Goal: Task Accomplishment & Management: Complete application form

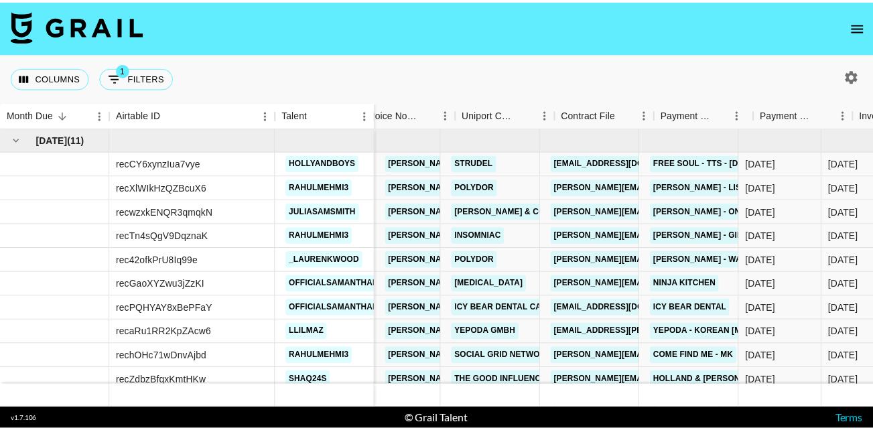
scroll to position [0, 1459]
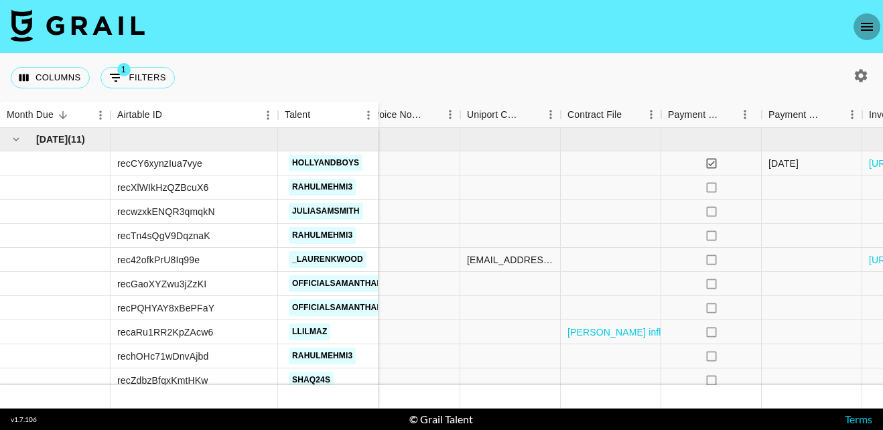
click at [867, 33] on icon "open drawer" at bounding box center [866, 27] width 16 height 16
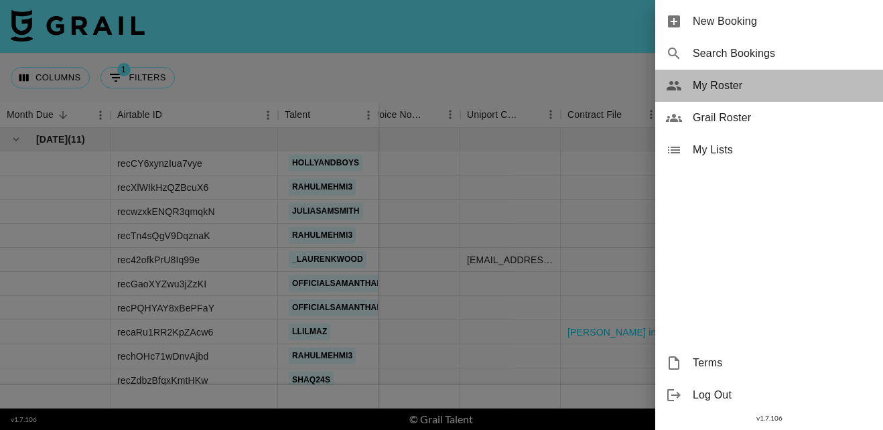
click at [710, 84] on span "My Roster" at bounding box center [781, 86] width 179 height 16
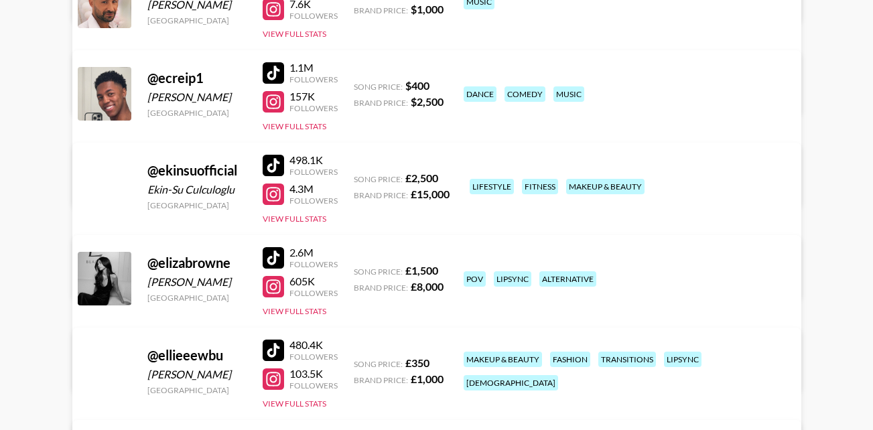
scroll to position [2482, 0]
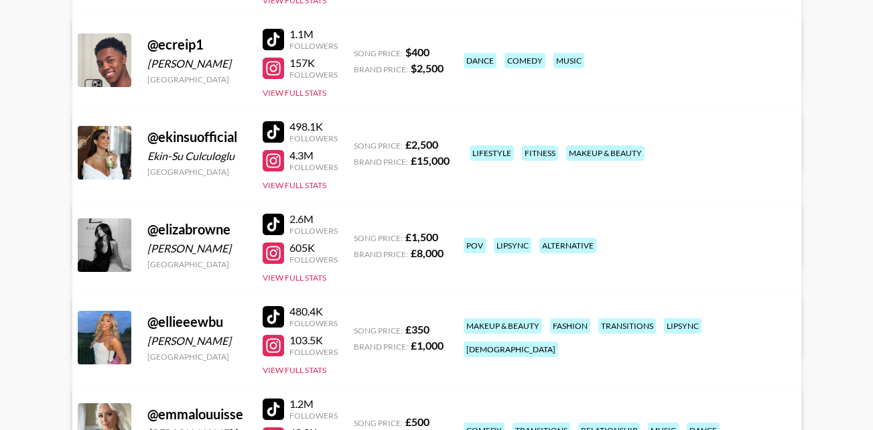
click at [358, 328] on link "View/Edit Details" at bounding box center [226, 334] width 261 height 13
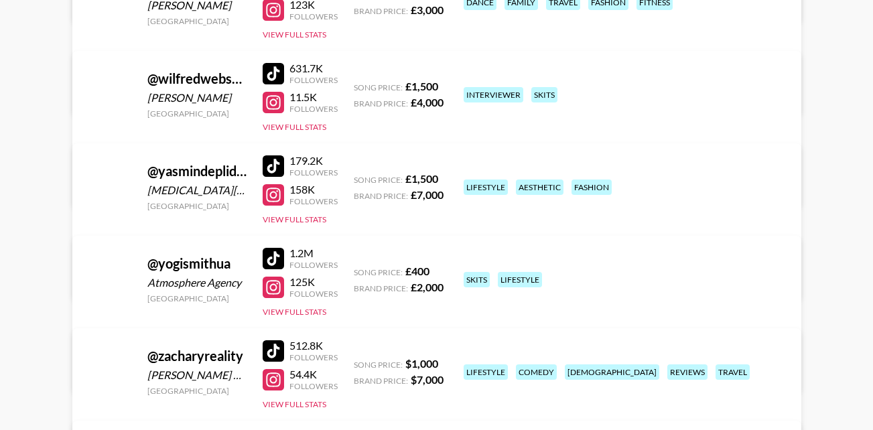
scroll to position [13171, 0]
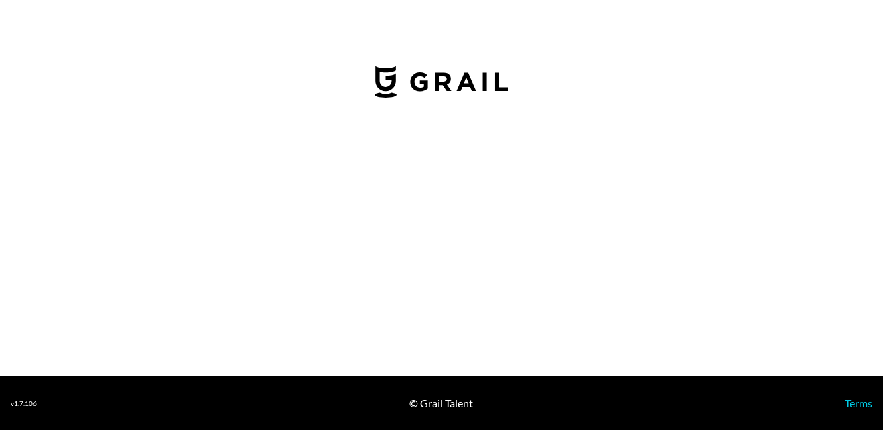
select select "GBP"
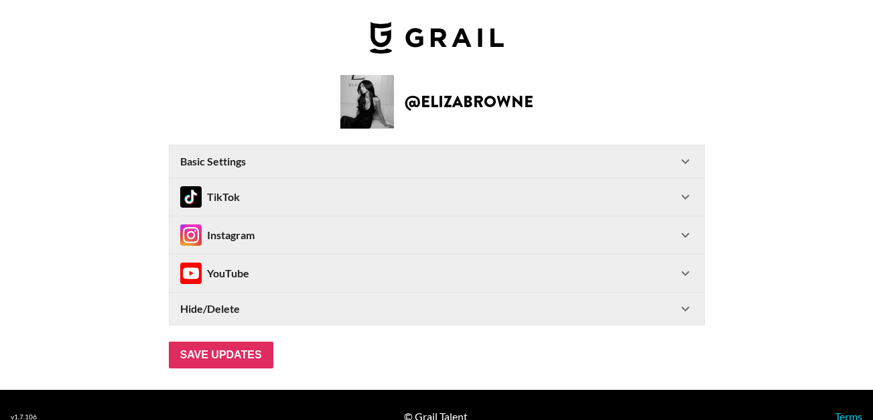
click at [698, 193] on div "TikTok" at bounding box center [436, 197] width 534 height 38
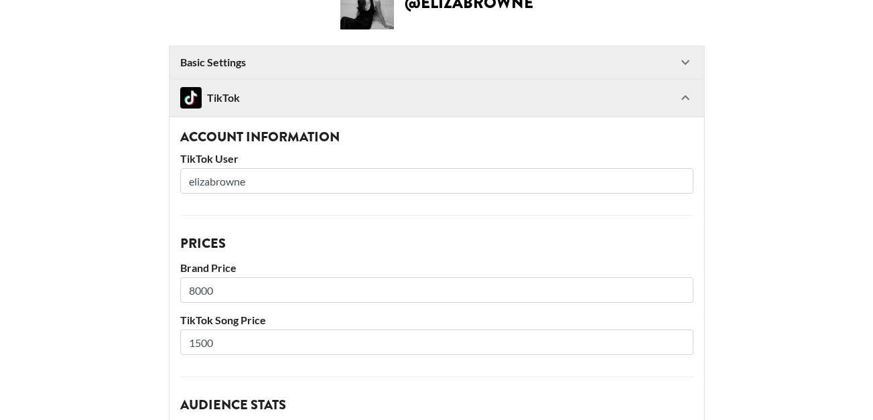
scroll to position [100, 0]
drag, startPoint x: 280, startPoint y: 173, endPoint x: 171, endPoint y: 177, distance: 109.2
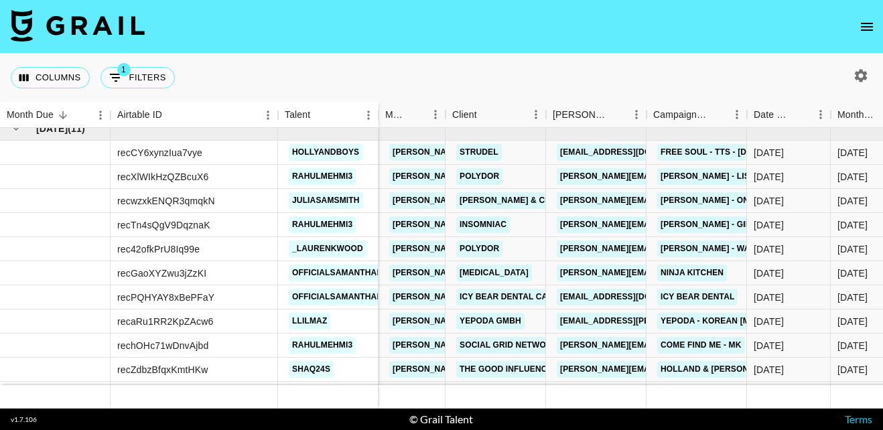
scroll to position [10, 0]
click at [870, 21] on icon "open drawer" at bounding box center [866, 27] width 16 height 16
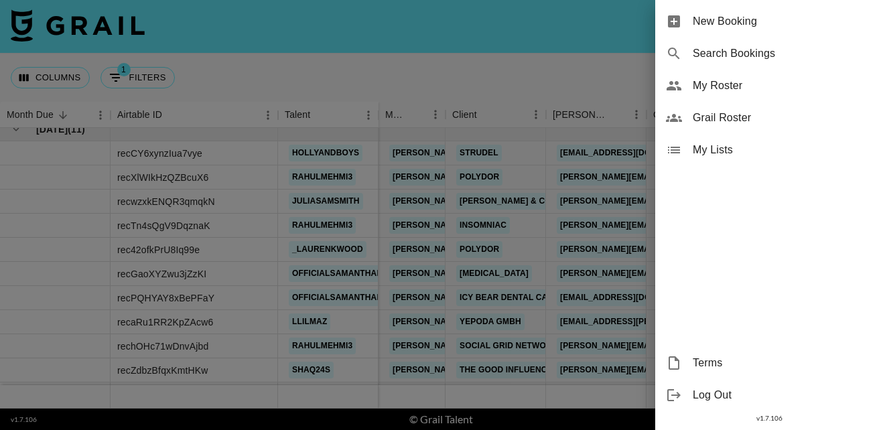
click at [550, 83] on div at bounding box center [441, 215] width 883 height 430
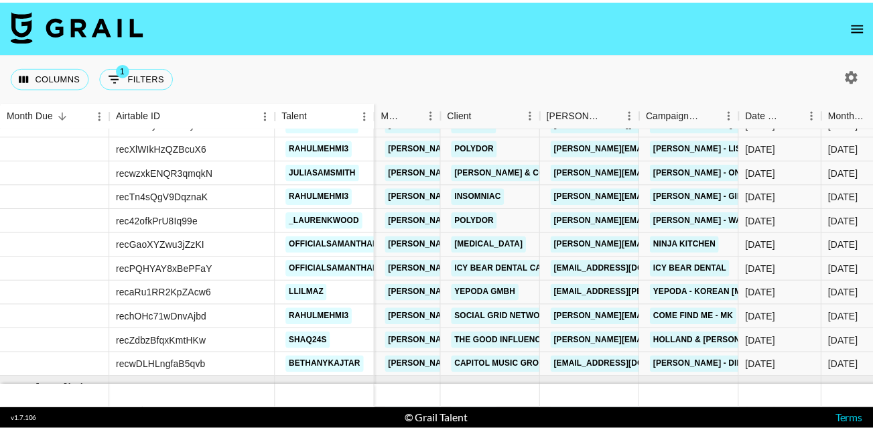
scroll to position [0, 0]
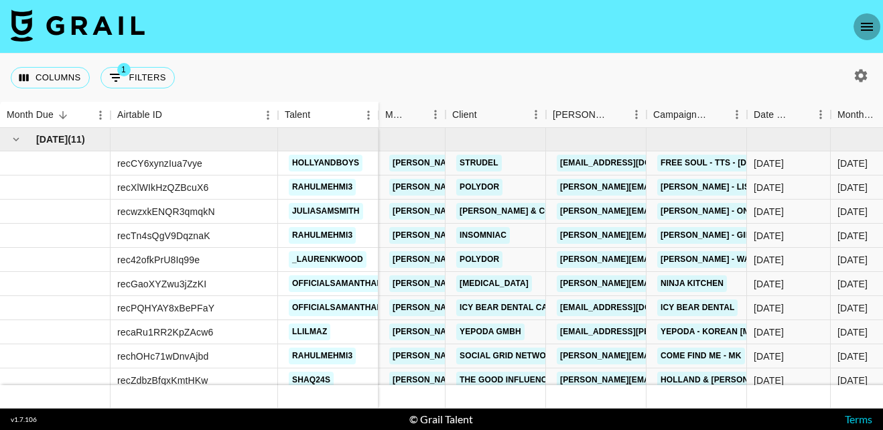
click at [865, 30] on icon "open drawer" at bounding box center [867, 27] width 12 height 8
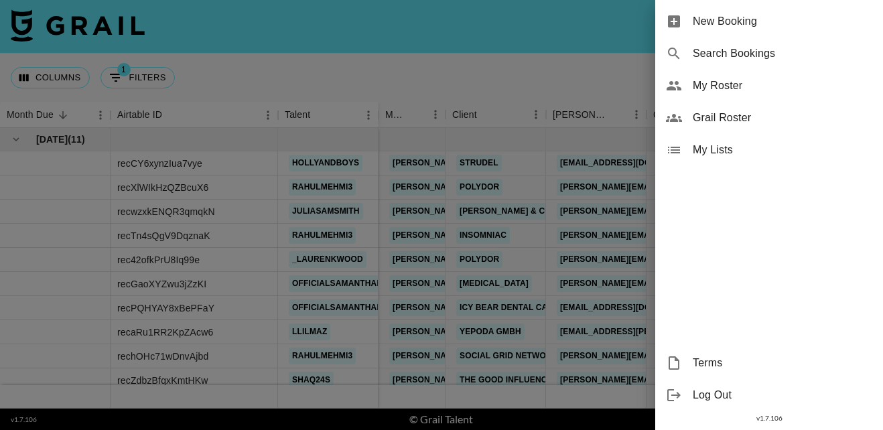
click at [721, 17] on span "New Booking" at bounding box center [781, 21] width 179 height 16
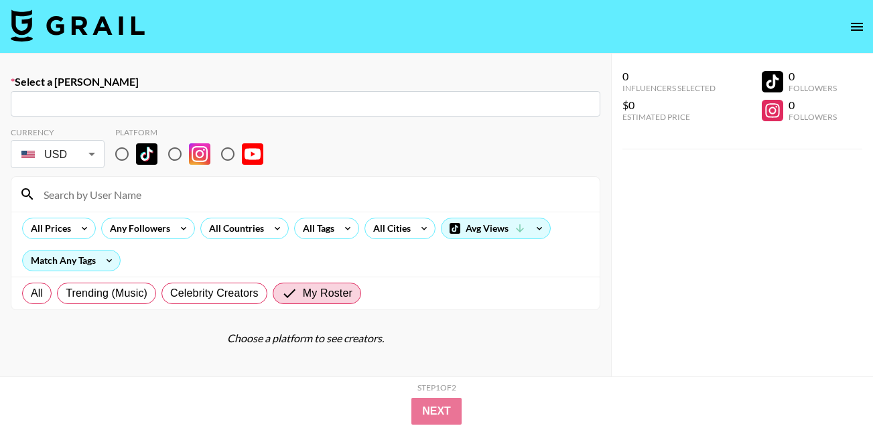
click at [70, 100] on input "text" at bounding box center [305, 103] width 573 height 15
click at [58, 100] on input "text" at bounding box center [305, 103] width 573 height 15
paste input "[EMAIL_ADDRESS][DOMAIN_NAME]"
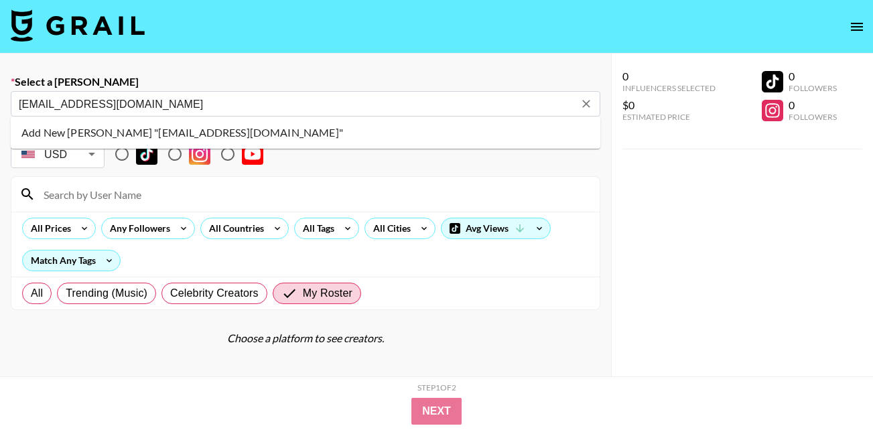
click at [161, 131] on li "Add New Booker "oshendm@beggars.com"" at bounding box center [305, 132] width 589 height 21
type input "Add New Booker "oshendm@beggars.com""
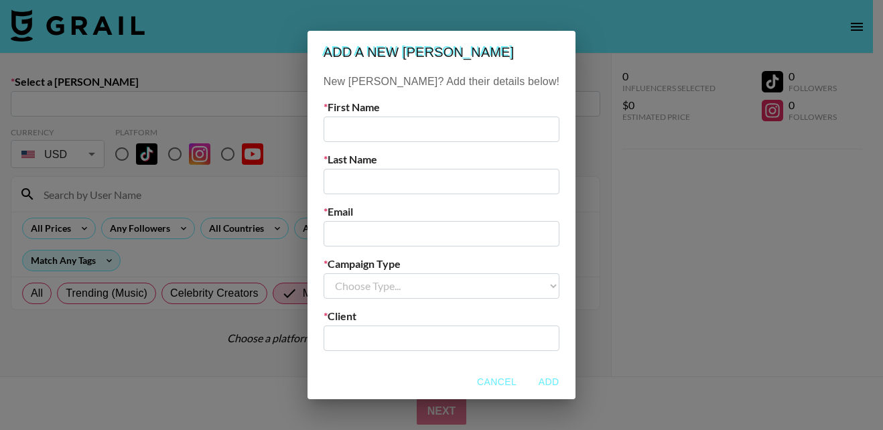
click at [374, 125] on input "text" at bounding box center [441, 129] width 236 height 25
type input "Oshen"
paste input "oshendm@beggars.com"
type input "oshendm@beggars.com"
click at [380, 185] on input "text" at bounding box center [441, 181] width 236 height 25
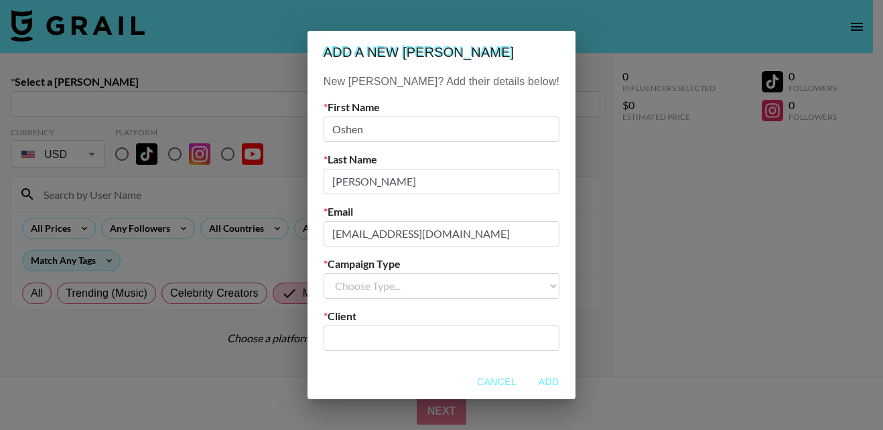
type input "Douglas-McCormick"
click at [431, 286] on select "Choose Type... Song Promos Brand Promos" at bounding box center [441, 285] width 236 height 25
select select "Song"
click at [352, 273] on select "Choose Type... Song Promos Brand Promos" at bounding box center [441, 285] width 236 height 25
drag, startPoint x: 391, startPoint y: 331, endPoint x: 175, endPoint y: 1, distance: 394.9
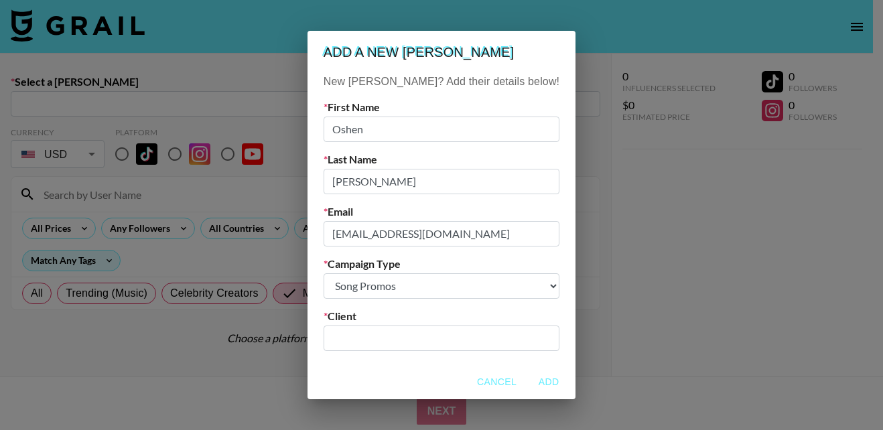
click at [391, 331] on input "text" at bounding box center [441, 337] width 220 height 15
paste input "Beggars Group"
click at [466, 366] on li "Add New Client: "Beggars Group"" at bounding box center [441, 373] width 177 height 35
type input "Beggars Group"
click at [527, 384] on button "Add" at bounding box center [548, 382] width 43 height 25
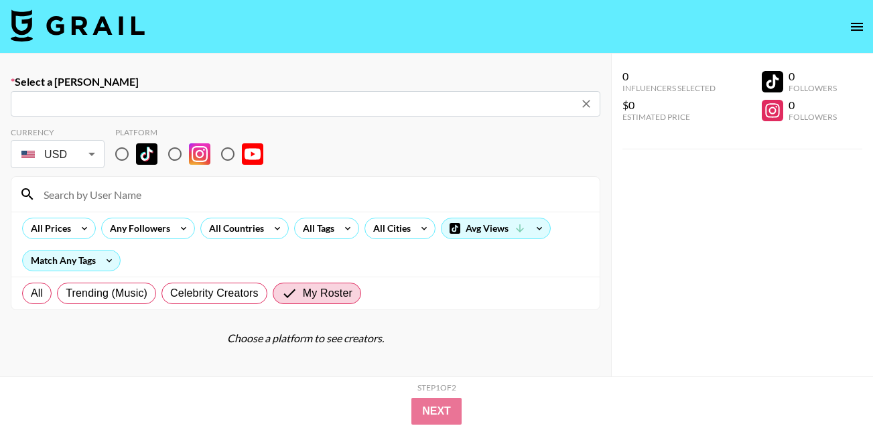
type input "oshendm@beggars.com: Oshen Douglas-McCormick -- Beggars Group -- MjQkLuuK5ghD6Y…"
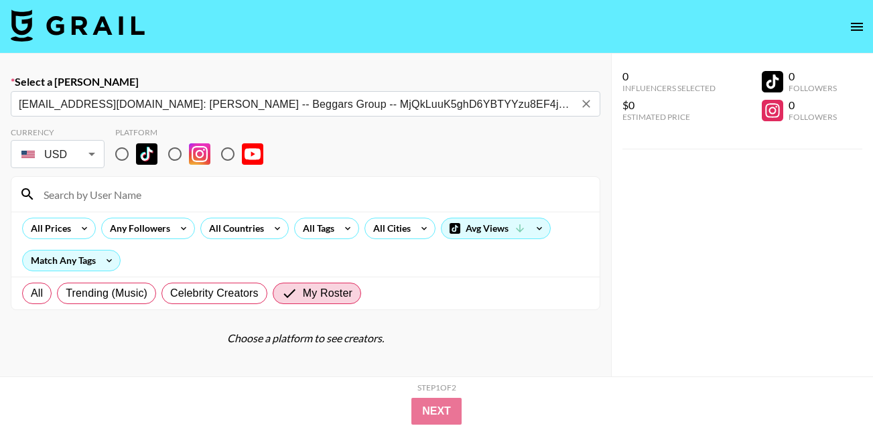
click at [123, 154] on input "radio" at bounding box center [122, 154] width 28 height 28
radio input "true"
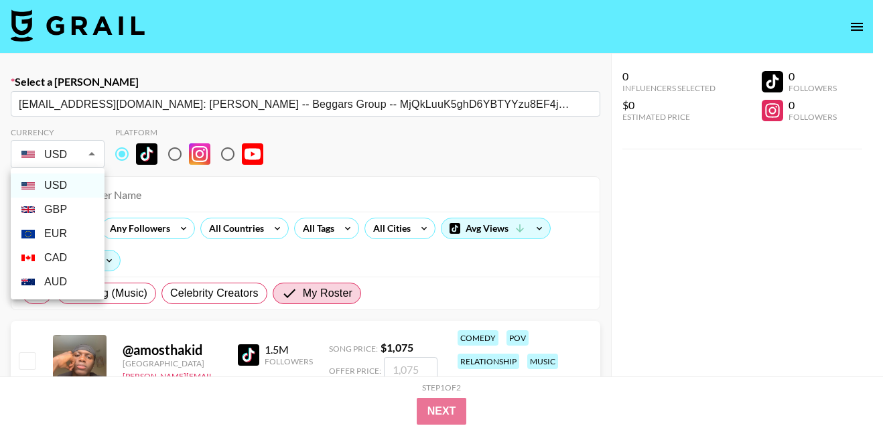
click at [65, 198] on li "GBP" at bounding box center [58, 210] width 94 height 24
type input "GBP"
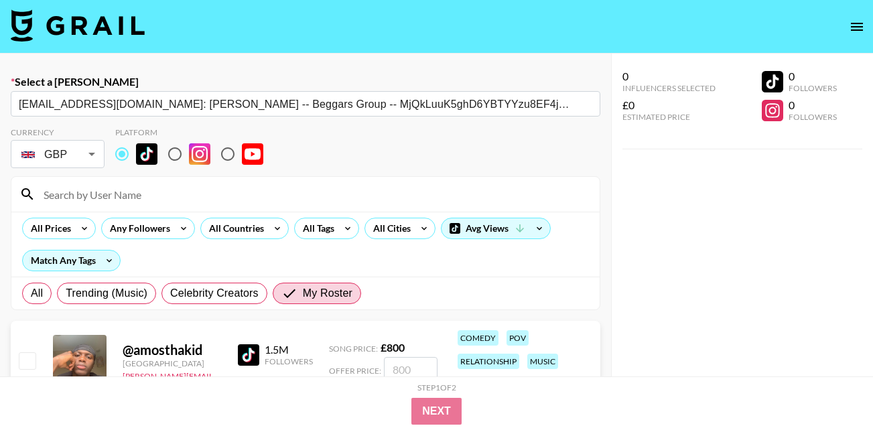
click at [120, 189] on input at bounding box center [313, 193] width 556 height 21
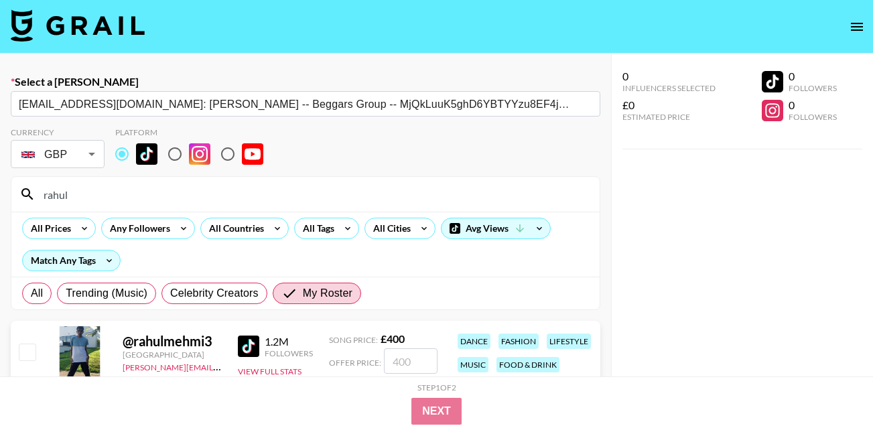
type input "rahul"
click at [27, 346] on input "checkbox" at bounding box center [27, 352] width 16 height 16
checkbox input "true"
type input "400"
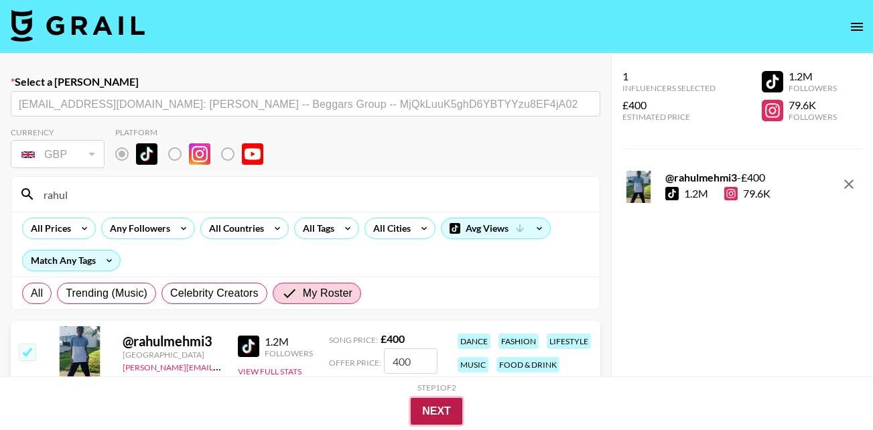
click at [440, 411] on button "Next" at bounding box center [436, 411] width 52 height 27
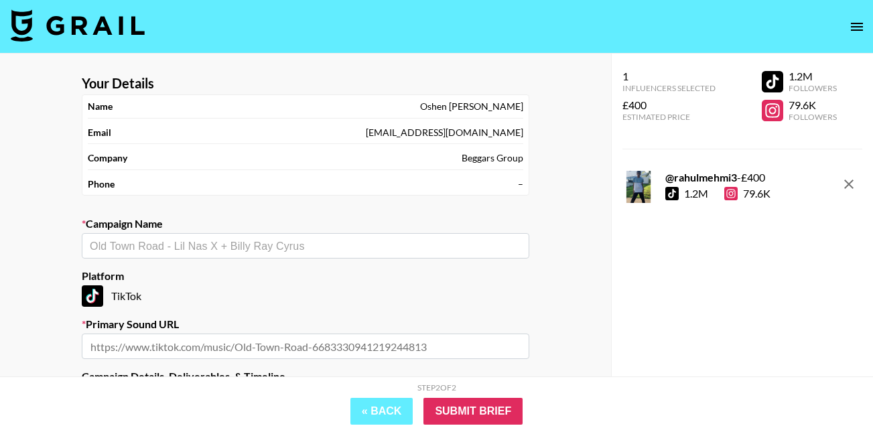
click at [147, 346] on input "text" at bounding box center [305, 345] width 447 height 25
paste input "https://www.tiktok.com/music/Azimuth-7556344729845270529"
type input "https://www.tiktok.com/music/Azimuth-7556344729845270529"
click at [196, 240] on input "text" at bounding box center [305, 245] width 431 height 15
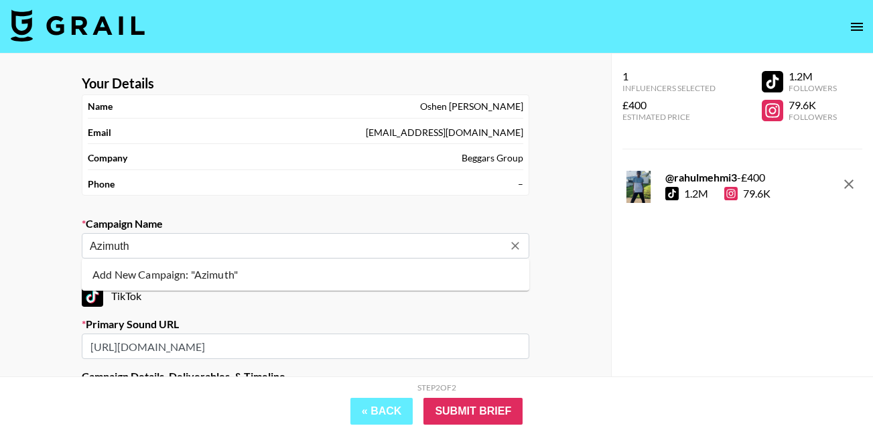
click at [232, 276] on li "Add New Campaign: "Azimuth"" at bounding box center [305, 274] width 447 height 21
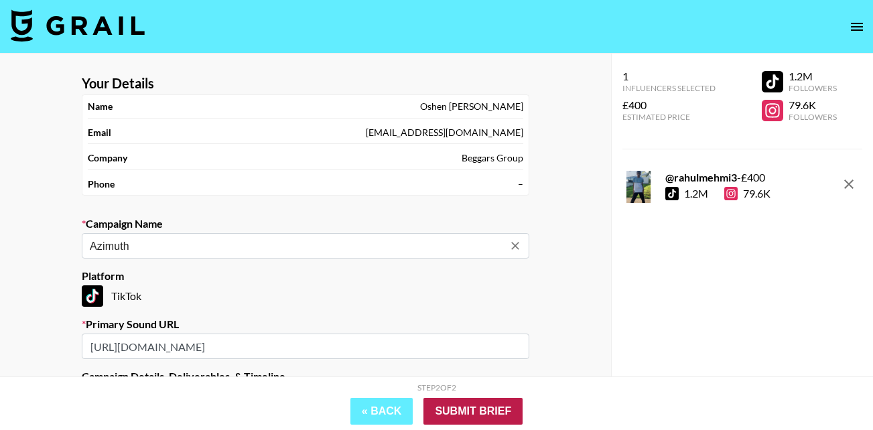
type input "Azimuth"
click at [447, 404] on input "Submit Brief" at bounding box center [472, 411] width 99 height 27
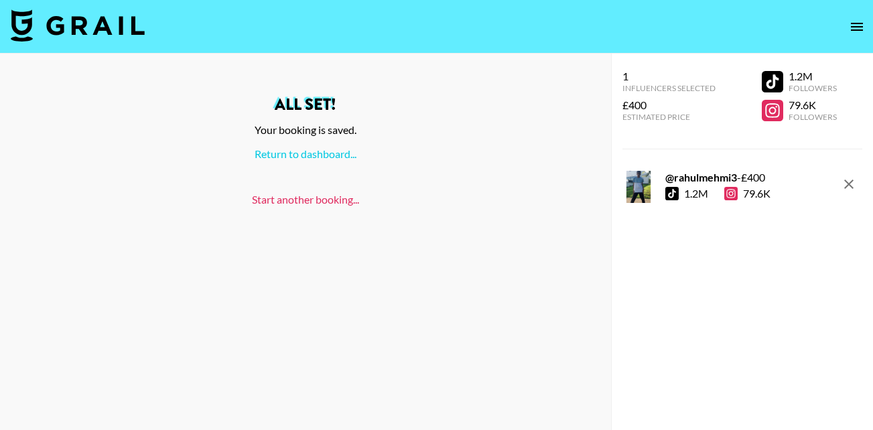
click at [321, 199] on link "Start another booking..." at bounding box center [305, 199] width 107 height 13
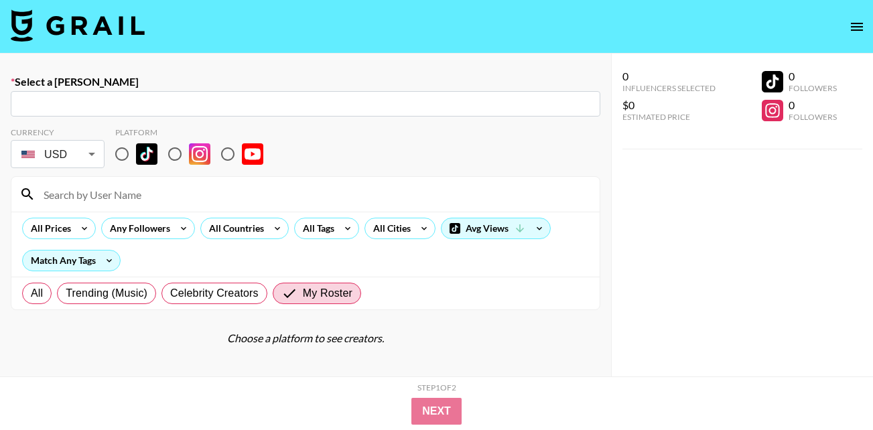
click at [126, 104] on input "text" at bounding box center [305, 103] width 573 height 15
click at [48, 106] on input "text" at bounding box center [305, 103] width 573 height 15
click at [38, 102] on input "text" at bounding box center [305, 103] width 573 height 15
paste input "kya@thedarkroomco.com"
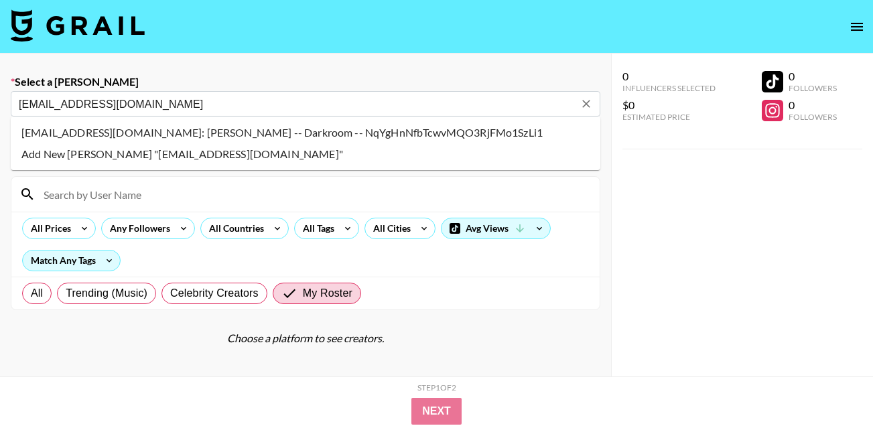
click at [193, 129] on li "kya@thedarkroomco.com: Kya Zavarei -- Darkroom -- NqYgHnNfbTcwvMQO3RjFMo1SzLi1" at bounding box center [305, 132] width 589 height 21
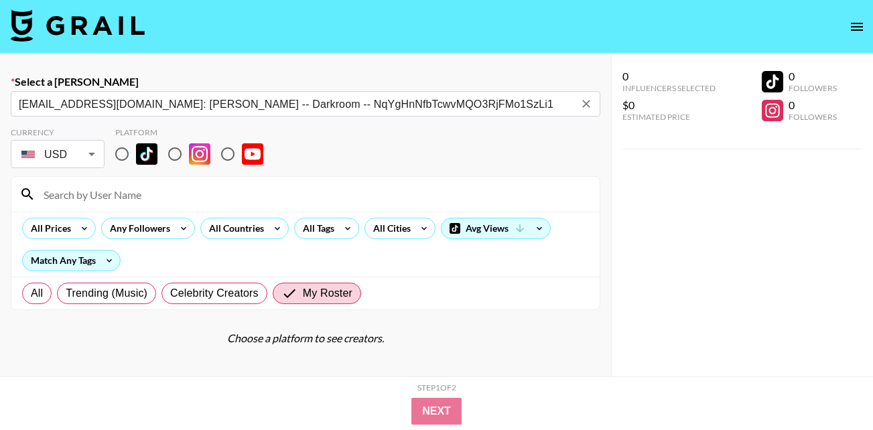
type input "kya@thedarkroomco.com: Kya Zavarei -- Darkroom -- NqYgHnNfbTcwvMQO3RjFMo1SzLi1"
click at [124, 150] on input "radio" at bounding box center [122, 154] width 28 height 28
radio input "true"
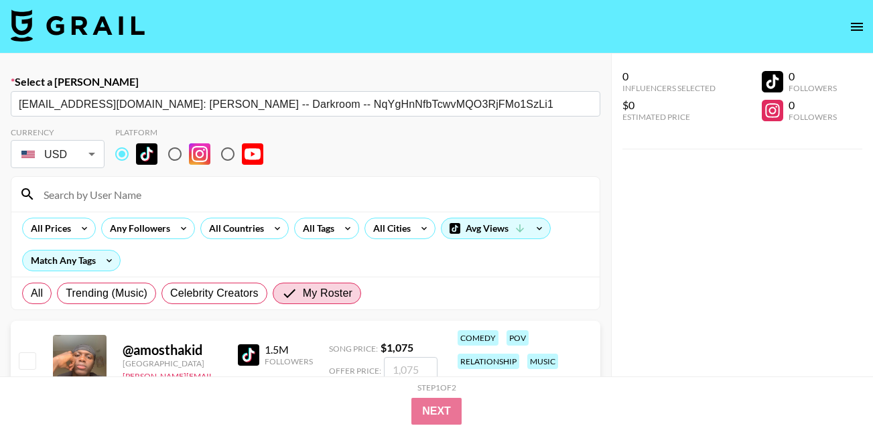
click at [127, 193] on input at bounding box center [313, 193] width 556 height 21
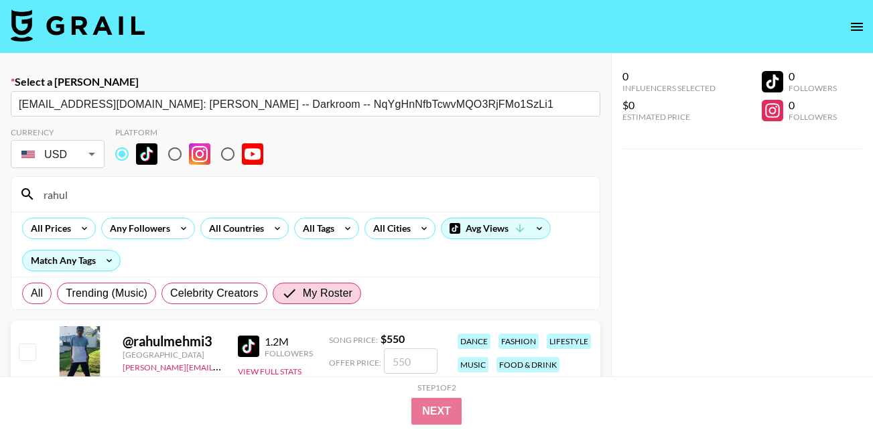
type input "rahul"
click at [22, 354] on input "checkbox" at bounding box center [27, 352] width 16 height 16
checkbox input "true"
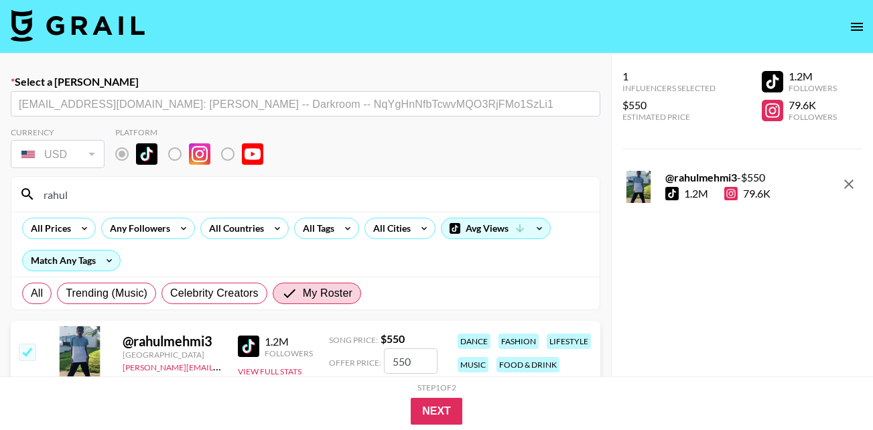
click at [405, 363] on input "550" at bounding box center [411, 360] width 54 height 25
type input "50"
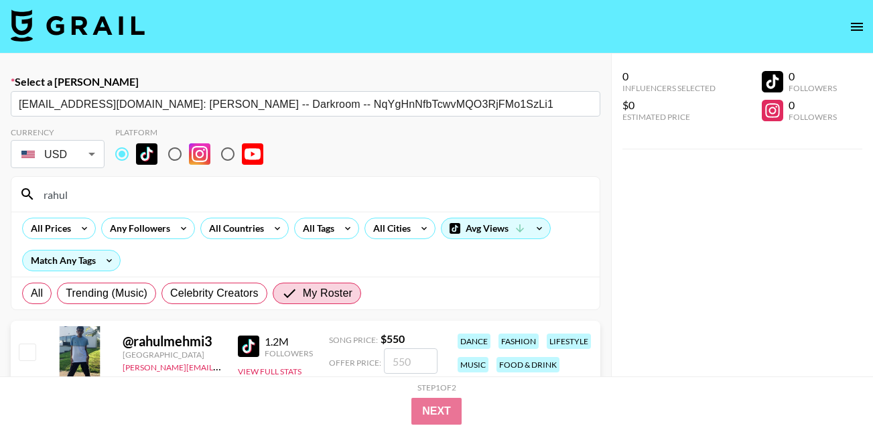
checkbox input "true"
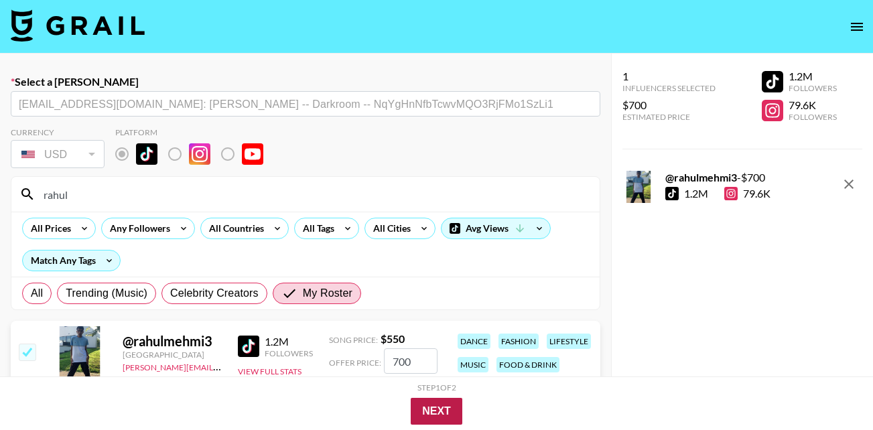
type input "700"
click at [447, 407] on button "Next" at bounding box center [436, 411] width 52 height 27
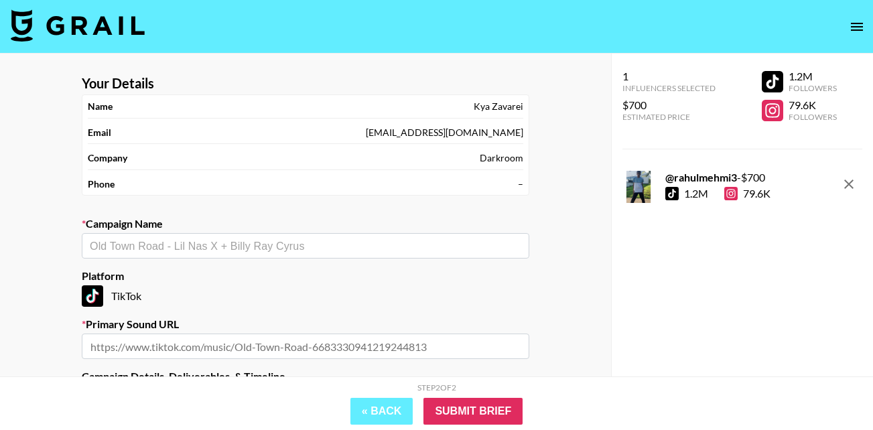
click at [171, 348] on input "text" at bounding box center [305, 345] width 447 height 25
paste input "https://www.tiktok.com/music/I-Wanna-Go-John-Summit-Remix-7559731224790386705"
type input "https://www.tiktok.com/music/I-Wanna-Go-John-Summit-Remix-7559731224790386705"
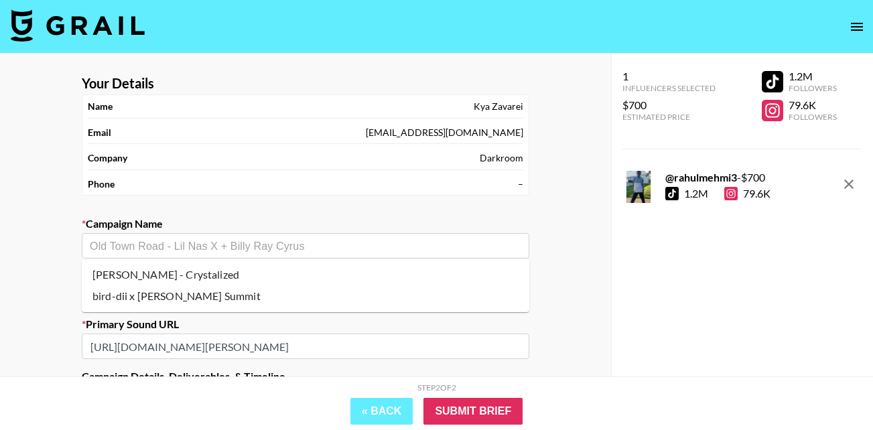
click at [182, 239] on input "text" at bounding box center [305, 245] width 431 height 15
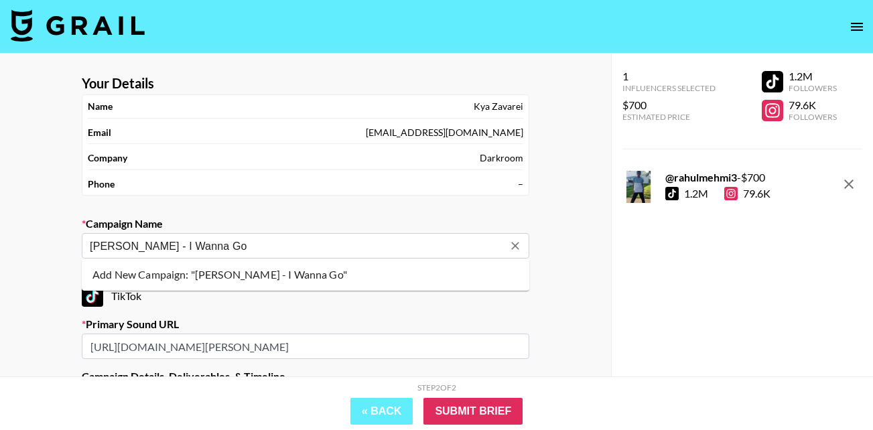
click at [272, 273] on li "Add New Campaign: "John Summit - I Wanna Go"" at bounding box center [305, 274] width 447 height 21
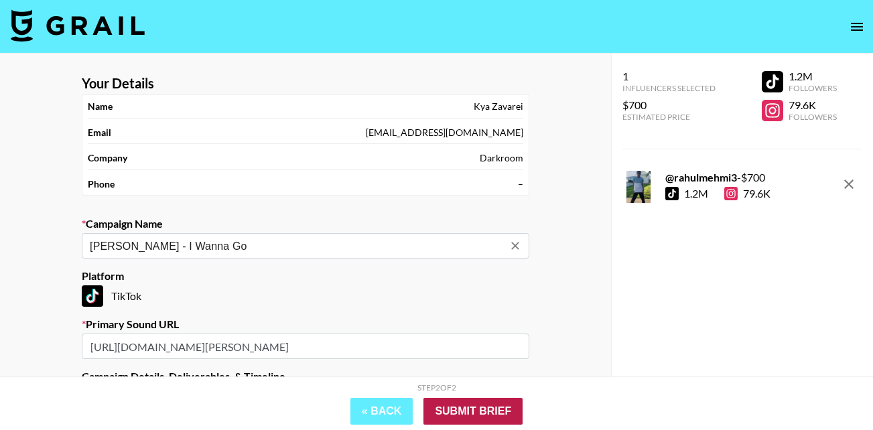
type input "John Summit - I Wanna Go"
click at [477, 412] on input "Submit Brief" at bounding box center [472, 411] width 99 height 27
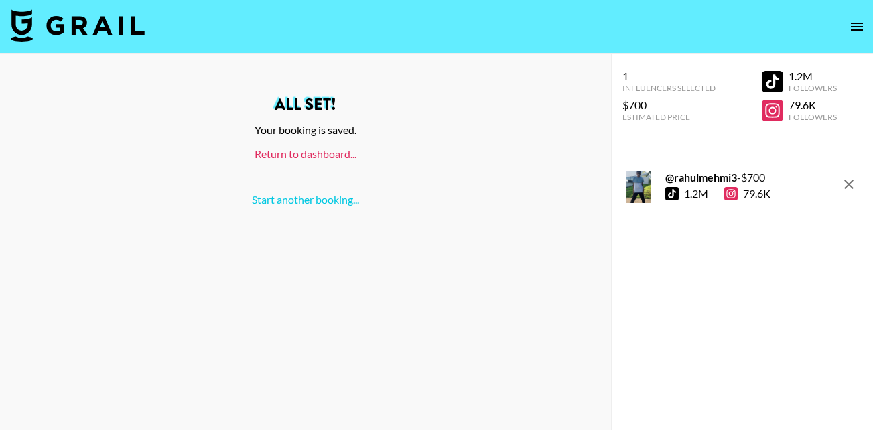
click at [319, 152] on link "Return to dashboard..." at bounding box center [305, 153] width 102 height 13
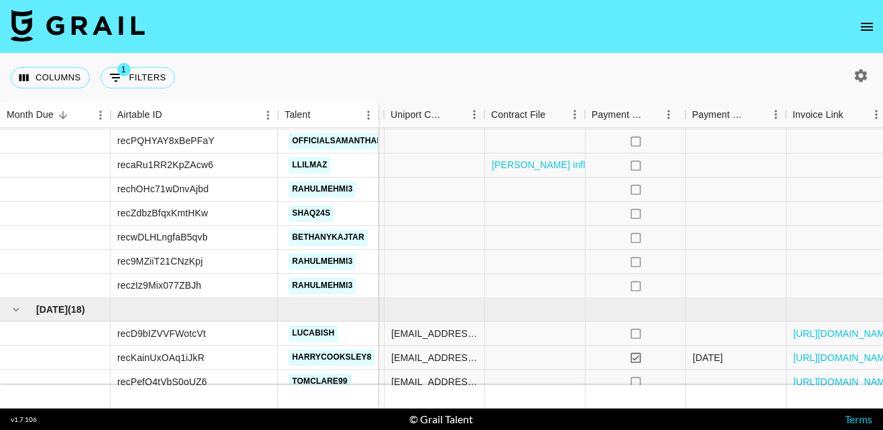
scroll to position [167, 1602]
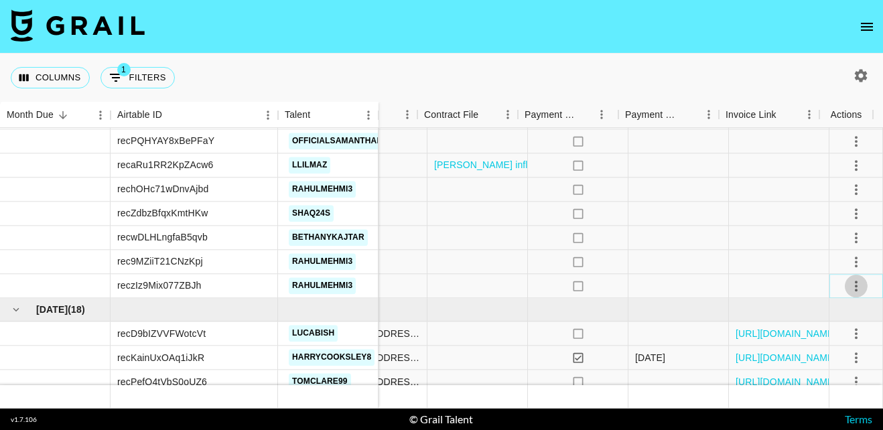
click at [849, 288] on icon "select merge strategy" at bounding box center [856, 286] width 16 height 16
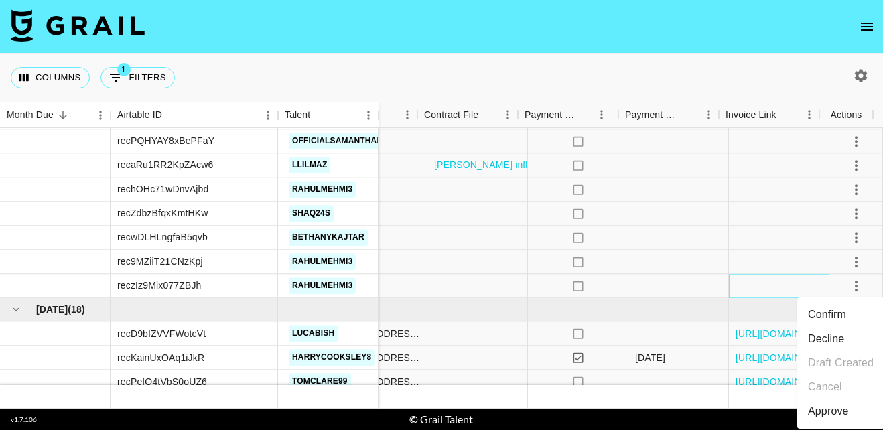
click at [761, 290] on div at bounding box center [779, 286] width 100 height 24
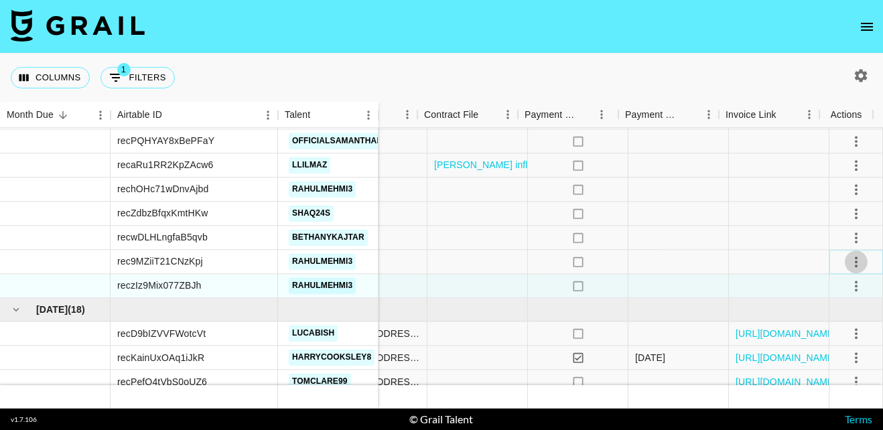
click at [848, 260] on icon "select merge strategy" at bounding box center [856, 262] width 16 height 16
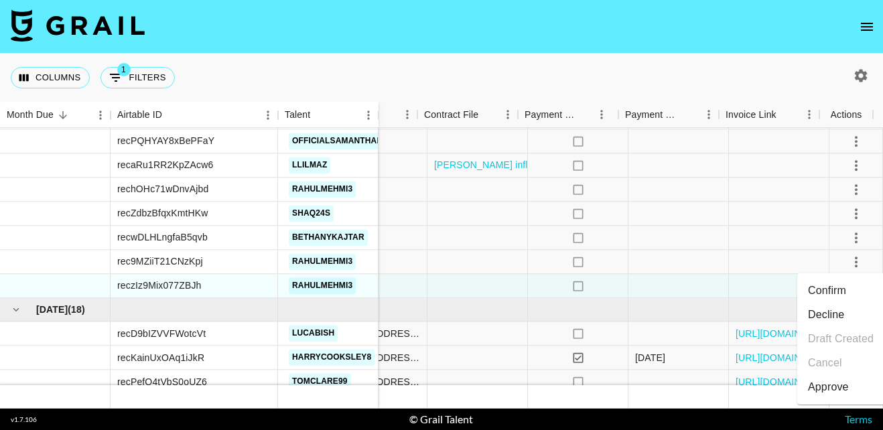
click at [837, 285] on li "Confirm" at bounding box center [840, 291] width 87 height 24
click at [781, 281] on div at bounding box center [779, 286] width 100 height 24
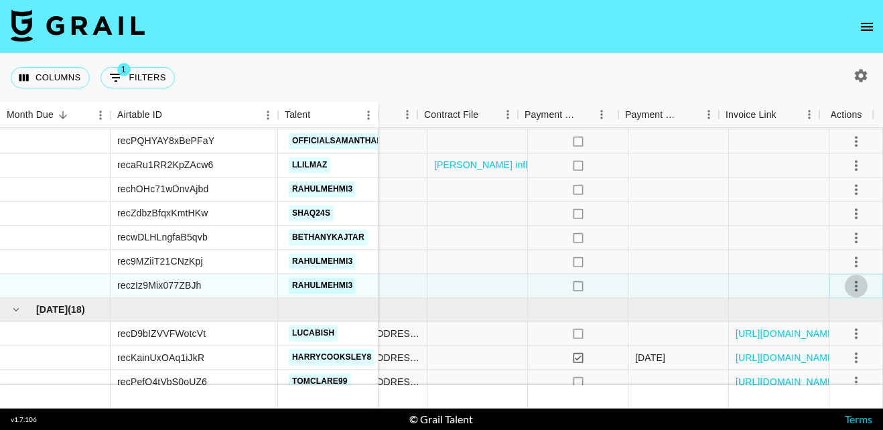
click at [848, 279] on icon "select merge strategy" at bounding box center [856, 286] width 16 height 16
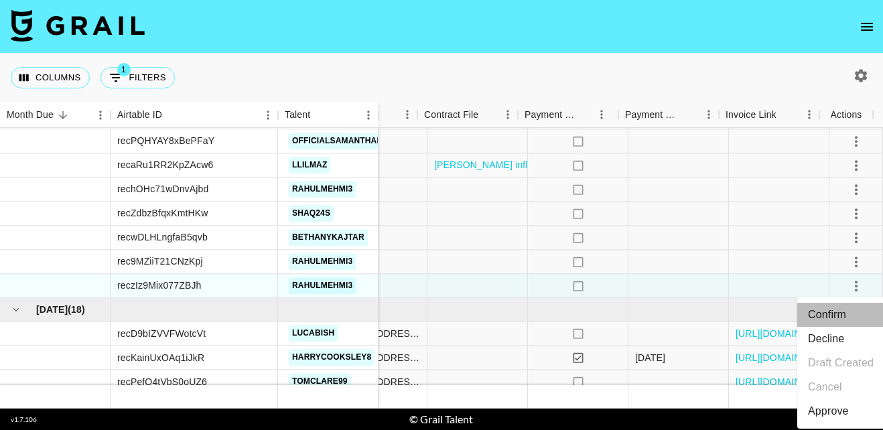
click at [832, 317] on li "Confirm" at bounding box center [840, 315] width 87 height 24
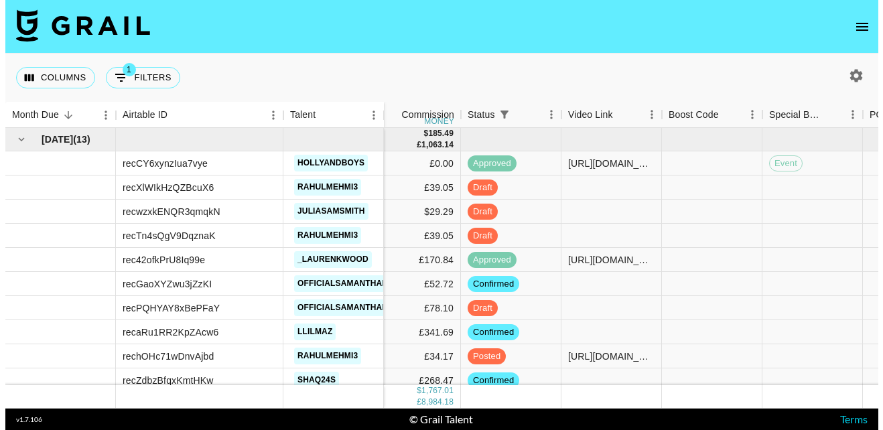
scroll to position [0, 861]
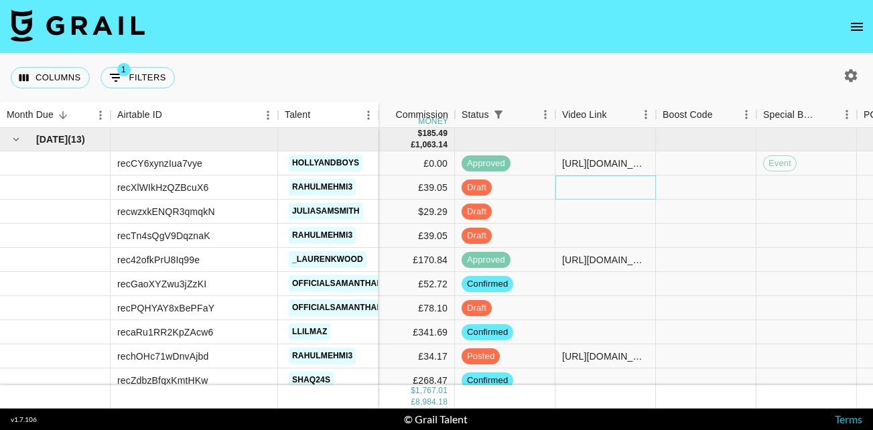
click at [577, 186] on div at bounding box center [605, 187] width 100 height 24
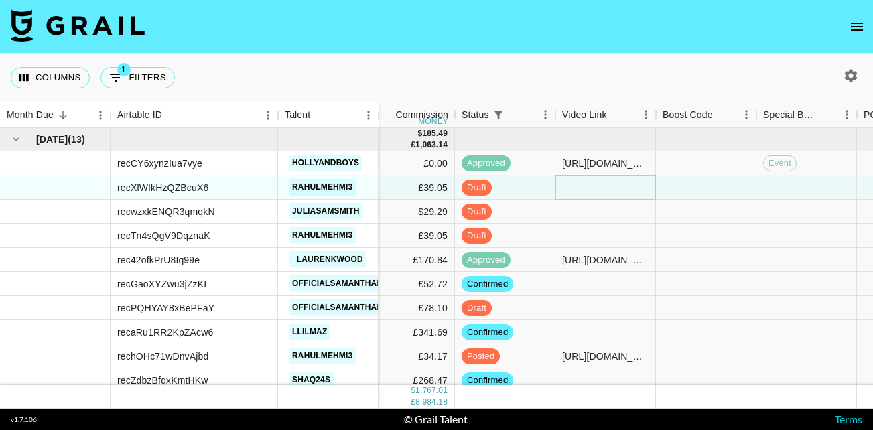
click at [577, 186] on div at bounding box center [605, 187] width 100 height 24
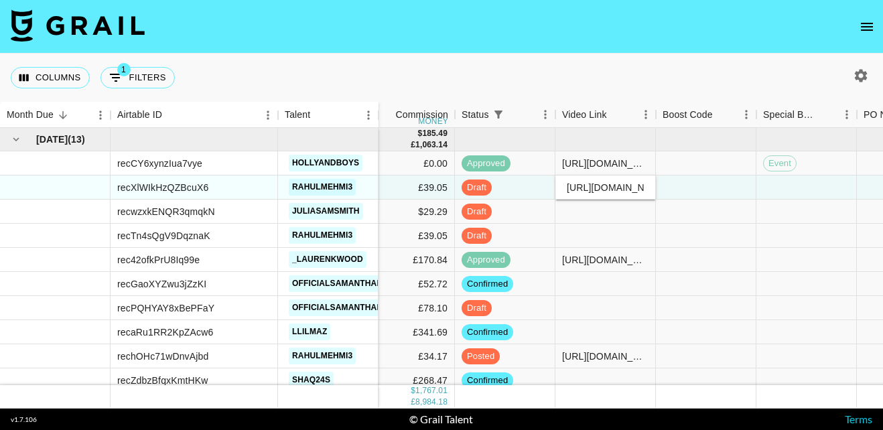
scroll to position [0, 539]
type input "[URL][DOMAIN_NAME]"
click at [681, 183] on div at bounding box center [706, 187] width 100 height 24
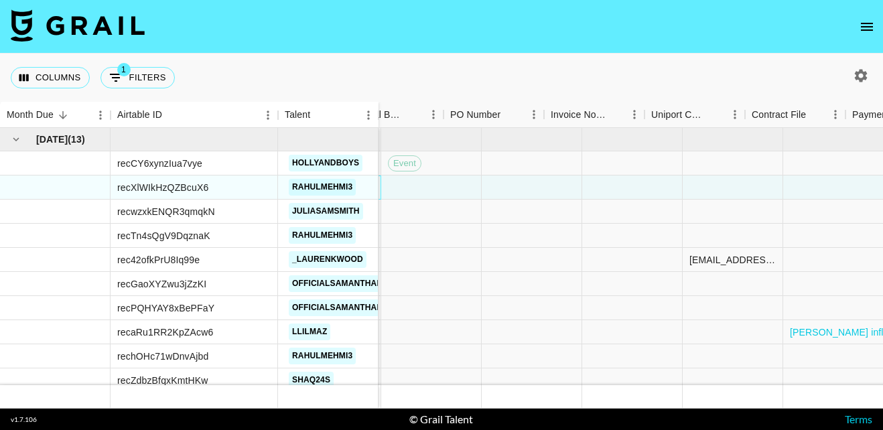
scroll to position [0, 1274]
click at [682, 261] on div "[EMAIL_ADDRESS][PERSON_NAME][DOMAIN_NAME]" at bounding box center [694, 259] width 86 height 13
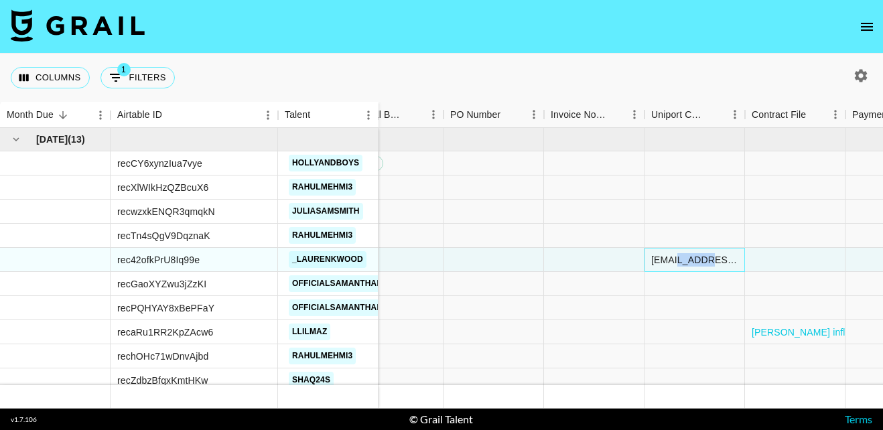
click at [682, 261] on div "[EMAIL_ADDRESS][PERSON_NAME][DOMAIN_NAME]" at bounding box center [694, 259] width 86 height 13
click at [682, 261] on input "[EMAIL_ADDRESS][PERSON_NAME][DOMAIN_NAME]" at bounding box center [694, 259] width 98 height 11
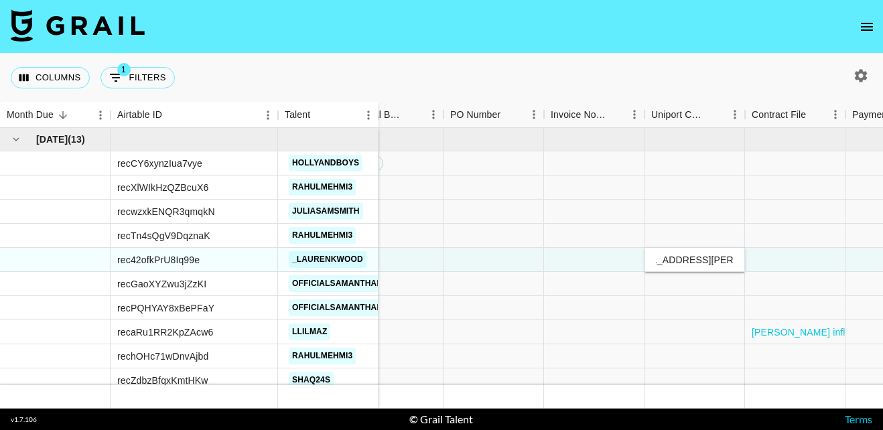
click at [682, 261] on input "[EMAIL_ADDRESS][PERSON_NAME][DOMAIN_NAME]" at bounding box center [694, 259] width 98 height 11
click at [680, 183] on div at bounding box center [694, 187] width 100 height 24
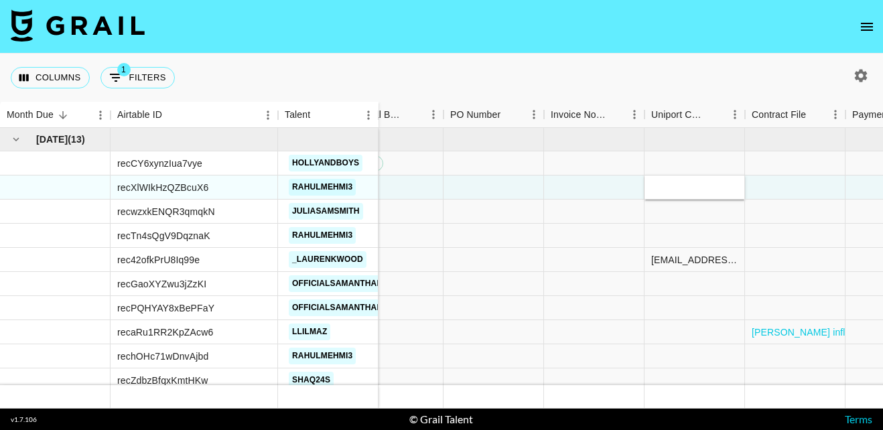
click at [680, 183] on div at bounding box center [694, 187] width 100 height 24
type input "[EMAIL_ADDRESS][PERSON_NAME][DOMAIN_NAME]"
click at [619, 187] on div at bounding box center [594, 187] width 100 height 24
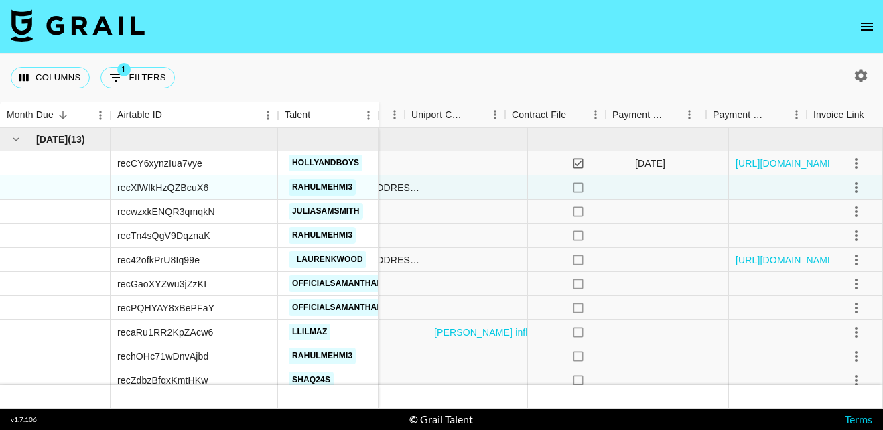
scroll to position [0, 1602]
click at [851, 185] on icon "select merge strategy" at bounding box center [856, 187] width 16 height 16
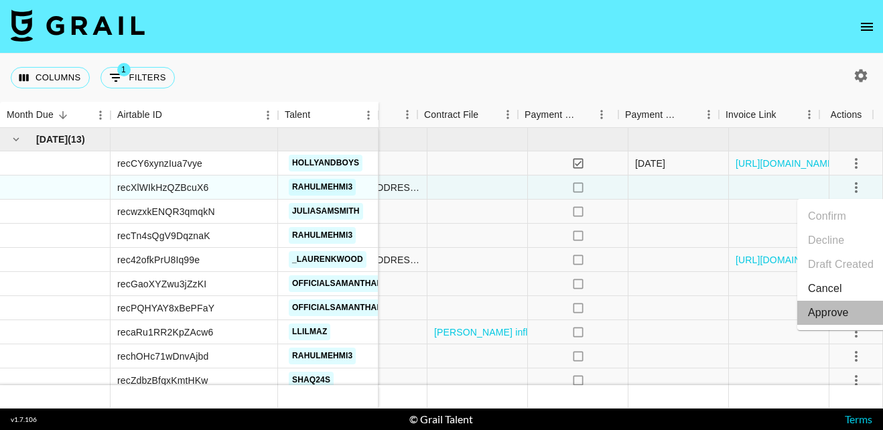
click at [819, 314] on div "Approve" at bounding box center [828, 313] width 41 height 16
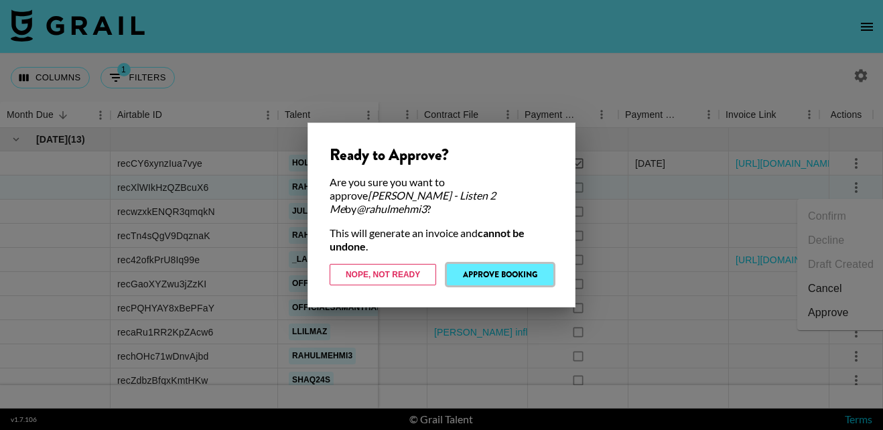
click at [516, 272] on button "Approve Booking" at bounding box center [500, 274] width 106 height 21
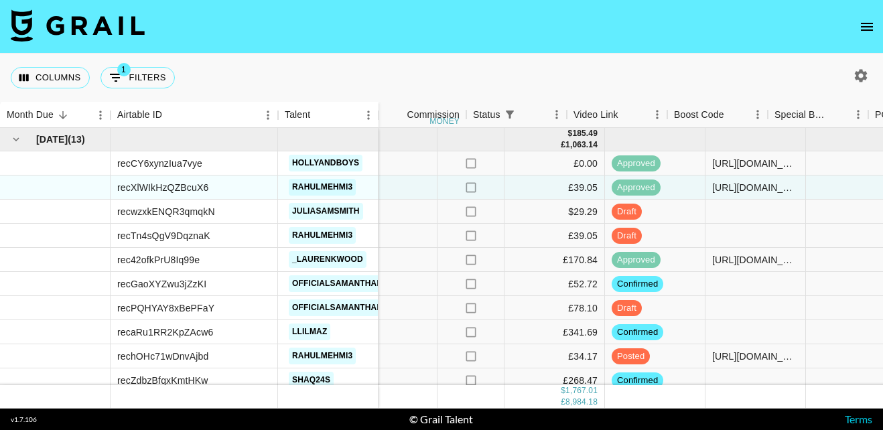
scroll to position [0, 865]
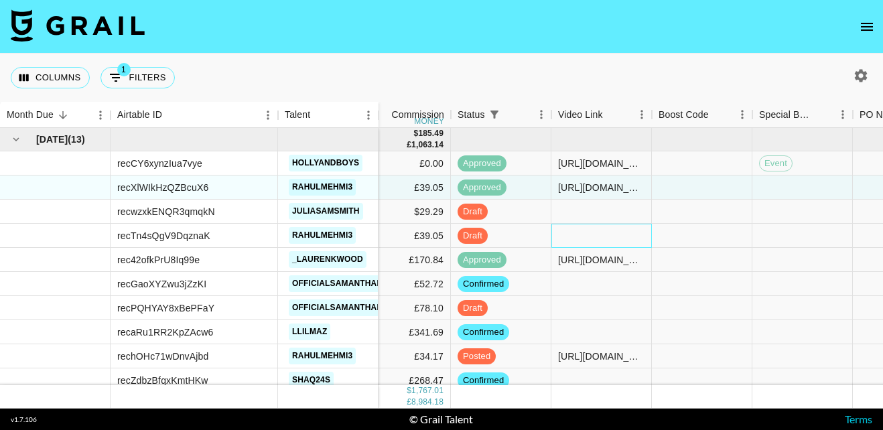
click at [554, 236] on div at bounding box center [601, 236] width 100 height 24
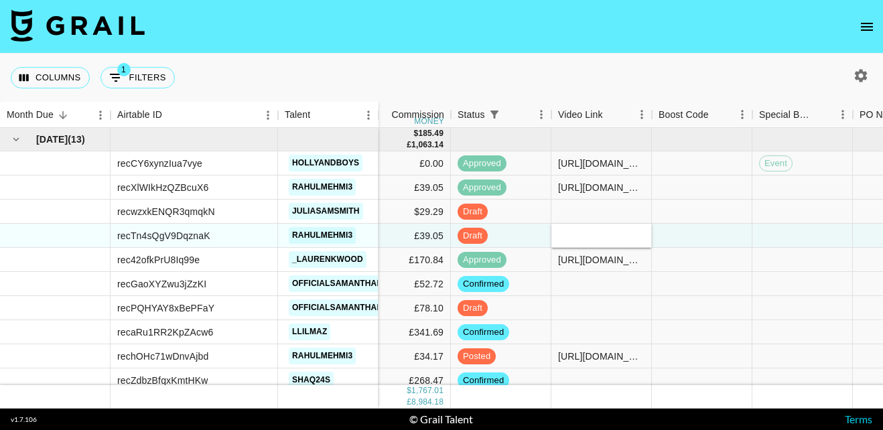
click at [554, 236] on div at bounding box center [601, 236] width 100 height 24
type input "[URL][DOMAIN_NAME]"
click at [690, 227] on div at bounding box center [702, 236] width 100 height 24
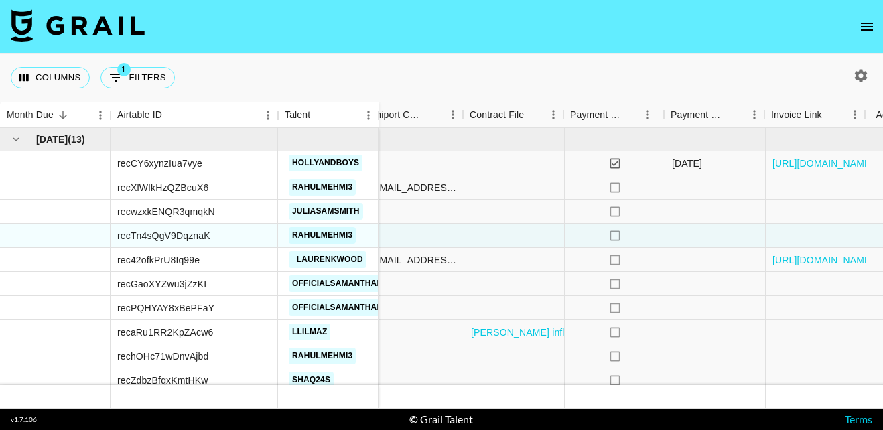
scroll to position [0, 1602]
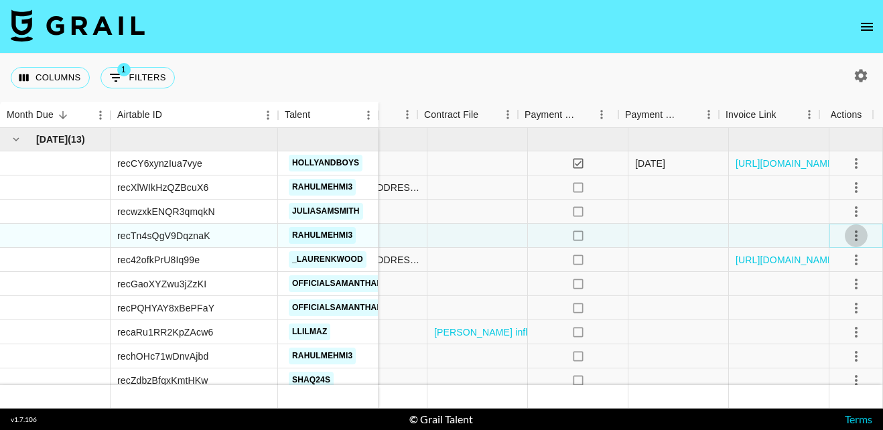
click at [850, 231] on icon "select merge strategy" at bounding box center [856, 236] width 16 height 16
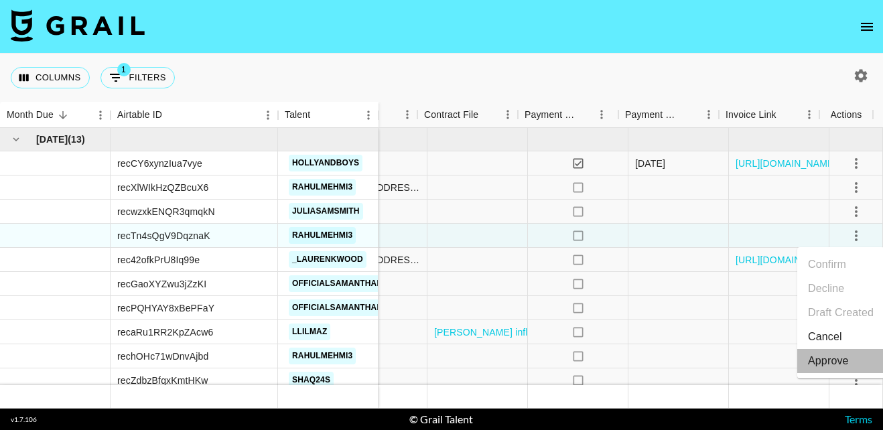
click at [827, 354] on div "Approve" at bounding box center [828, 361] width 41 height 16
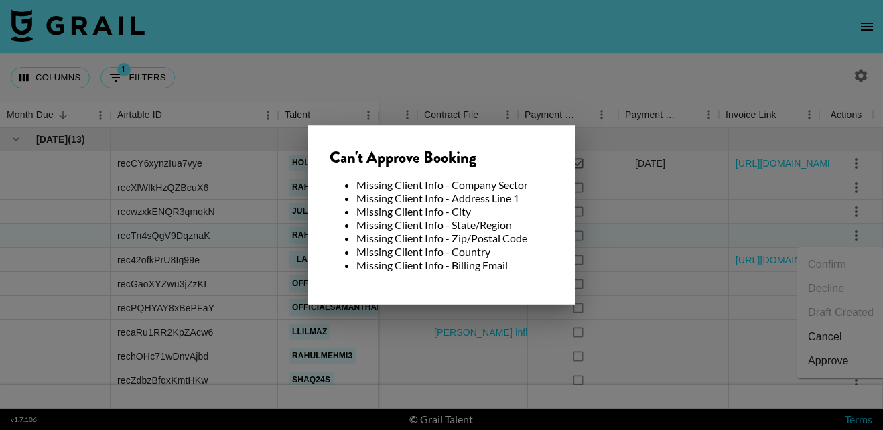
click at [657, 220] on div at bounding box center [441, 215] width 883 height 430
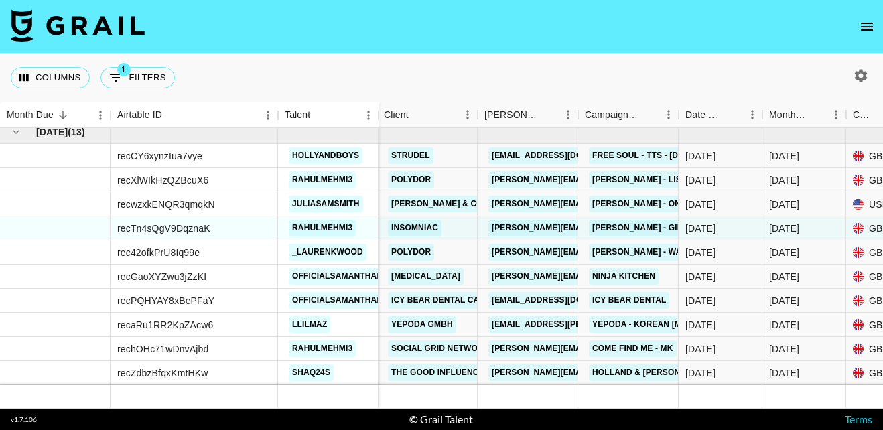
scroll to position [7, 66]
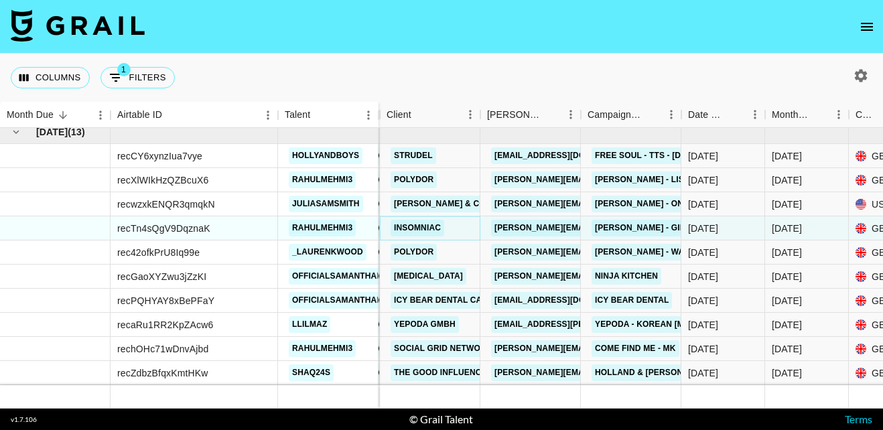
click at [415, 227] on link "Insomniac" at bounding box center [417, 228] width 54 height 17
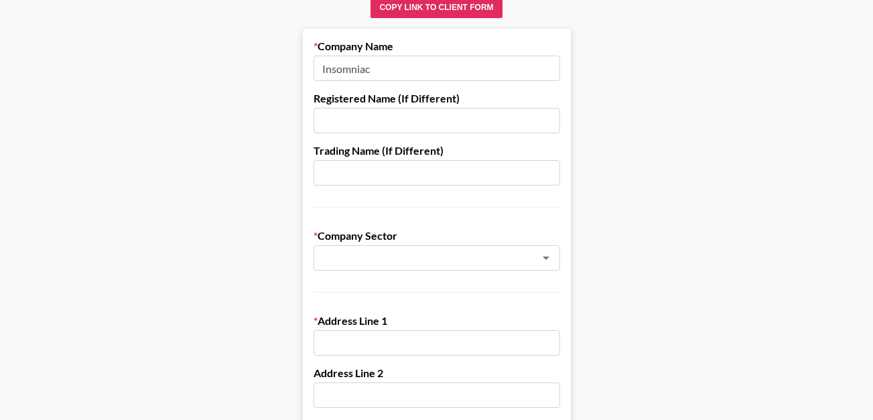
scroll to position [161, 0]
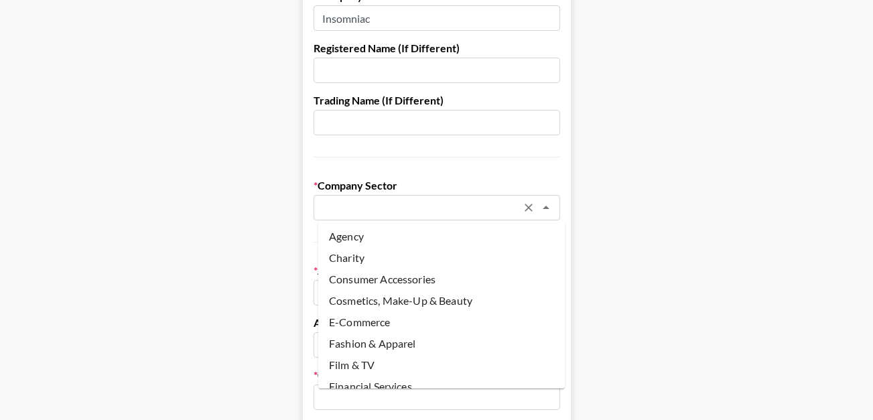
click at [457, 214] on input "text" at bounding box center [418, 207] width 195 height 15
click at [355, 232] on li "Agency" at bounding box center [441, 236] width 246 height 21
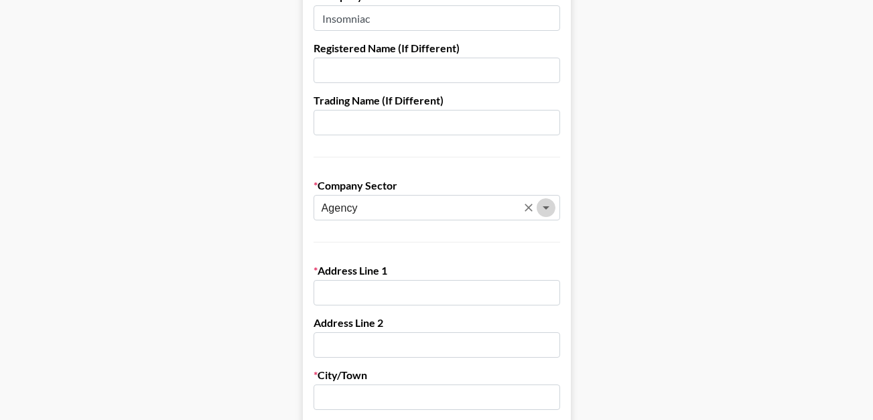
click at [549, 208] on icon "Open" at bounding box center [545, 207] width 7 height 3
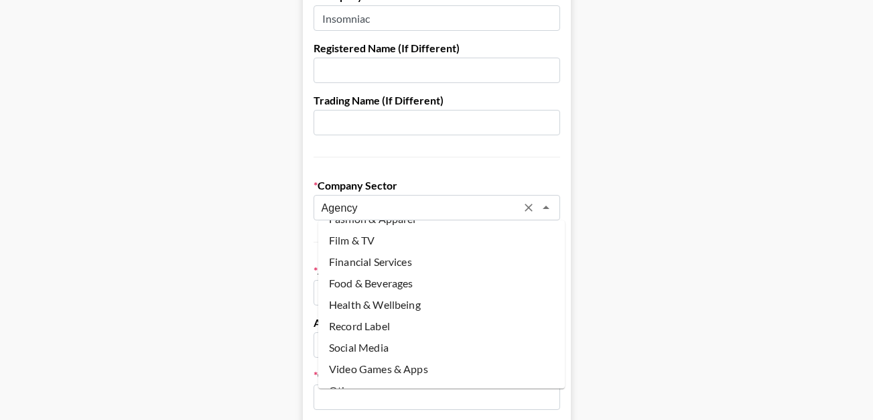
scroll to position [125, 0]
click at [372, 329] on li "Record Label" at bounding box center [441, 325] width 246 height 21
type input "Record Label"
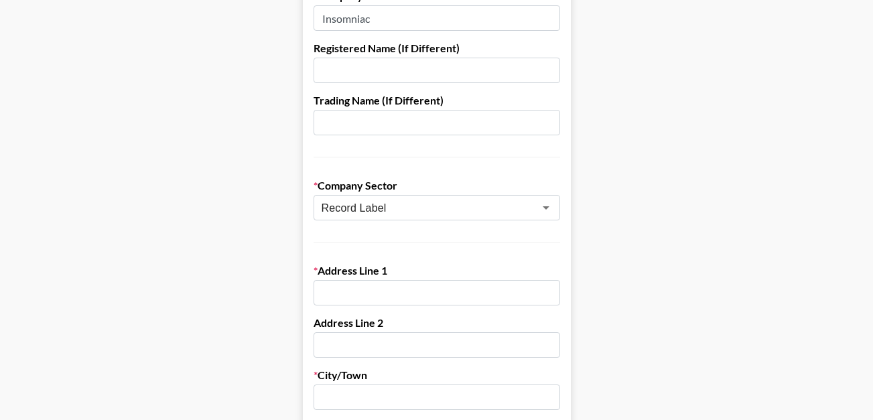
click at [362, 298] on input "text" at bounding box center [436, 292] width 246 height 25
paste input "Insomniac Music Group"
type input "Insomniac Music Group"
click at [336, 342] on input "text" at bounding box center [436, 344] width 246 height 25
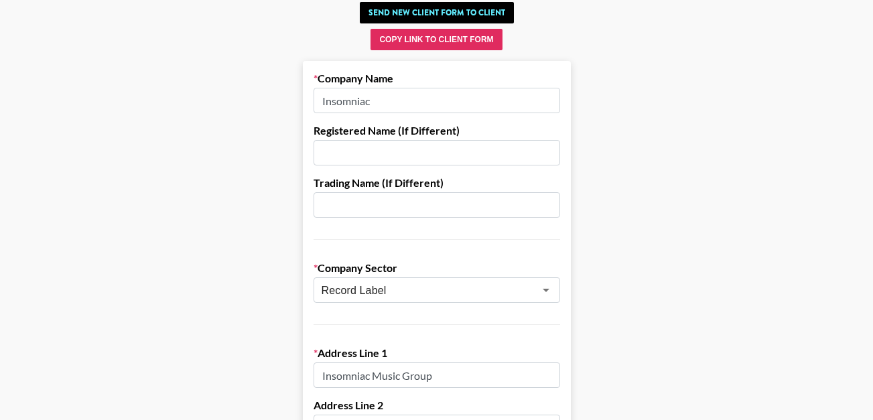
scroll to position [78, 0]
click at [384, 95] on input "Insomniac" at bounding box center [436, 100] width 246 height 25
paste input "Music Group"
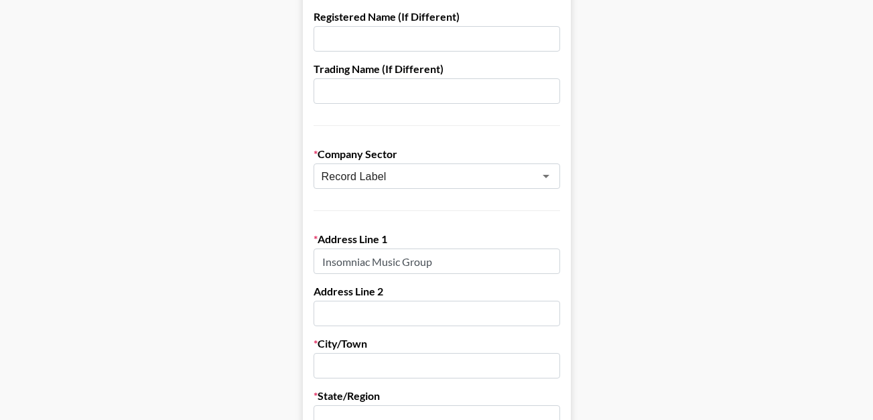
scroll to position [193, 0]
type input "Insomniac Music Group"
click at [350, 311] on input "text" at bounding box center [436, 312] width 246 height 25
click at [328, 264] on input "Insomniac Music Group" at bounding box center [436, 260] width 246 height 25
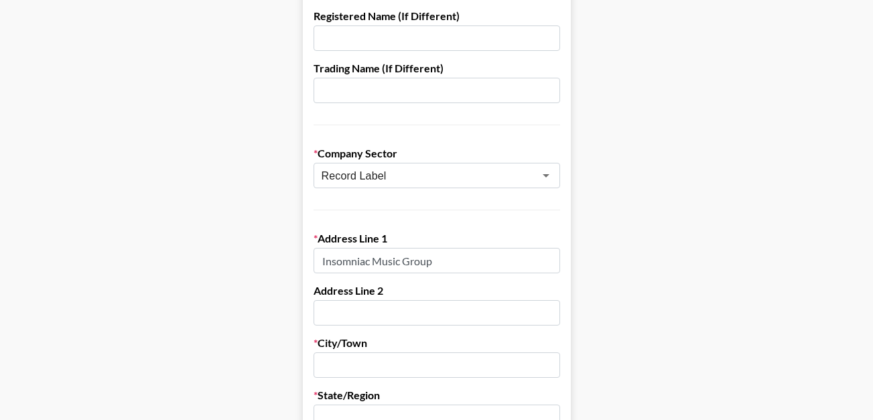
click at [328, 264] on input "Insomniac Music Group" at bounding box center [436, 260] width 246 height 25
paste input "5023 Parkway Calabasas"
type input "5023 Parkway Calabasas"
click at [344, 368] on input "text" at bounding box center [436, 364] width 246 height 25
paste input "5023 Parkway Calabasas"
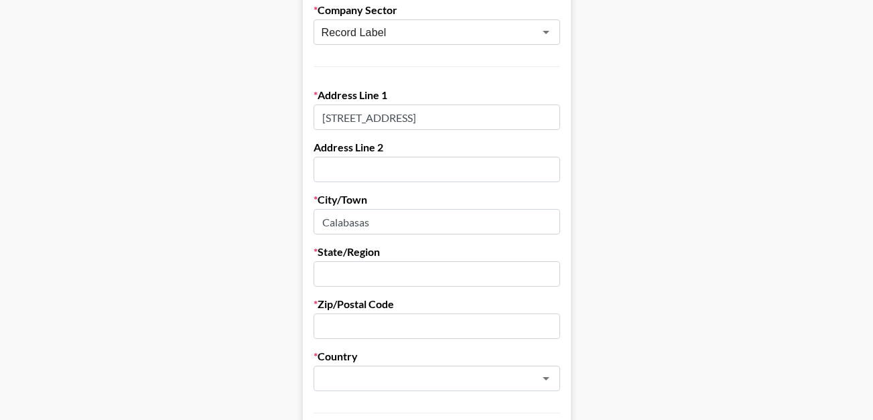
scroll to position [335, 0]
type input "Calabasas"
click at [348, 271] on input "text" at bounding box center [436, 274] width 246 height 25
type input "Los Angeles"
click at [350, 380] on input "text" at bounding box center [418, 379] width 195 height 15
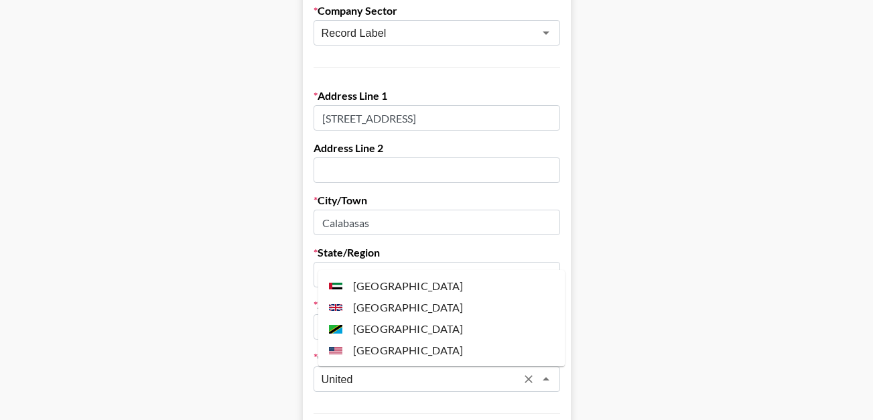
click at [397, 344] on li "United States" at bounding box center [441, 350] width 246 height 21
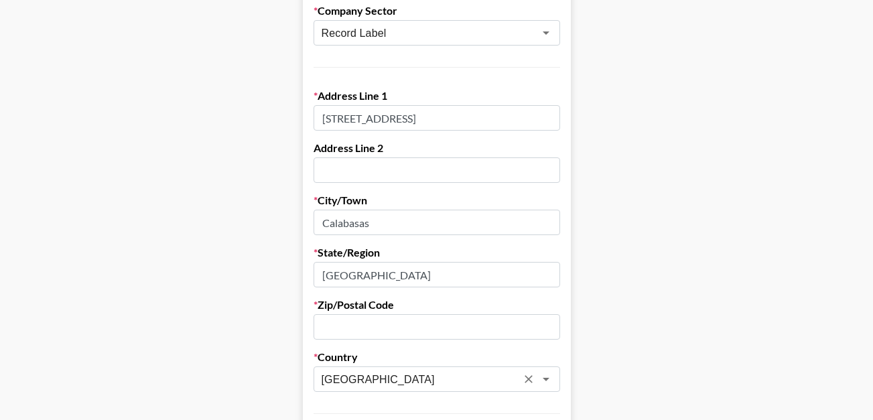
type input "United States"
click at [356, 323] on input "text" at bounding box center [436, 326] width 246 height 25
click at [389, 275] on input "Los Angeles" at bounding box center [436, 274] width 246 height 25
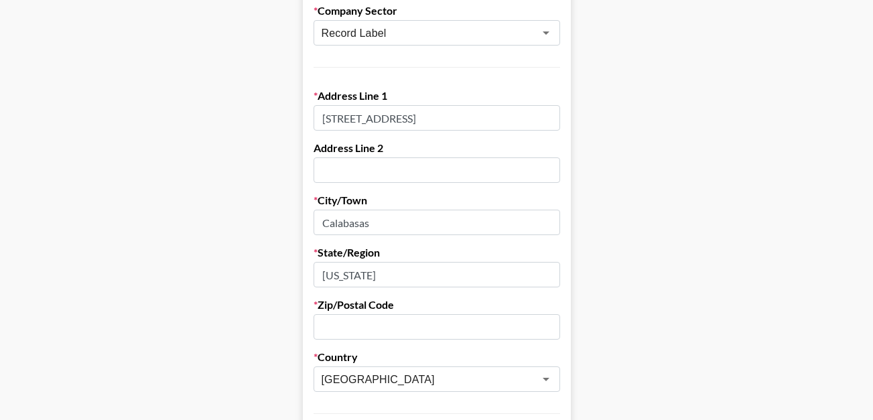
type input "California"
paste input "CA 91302"
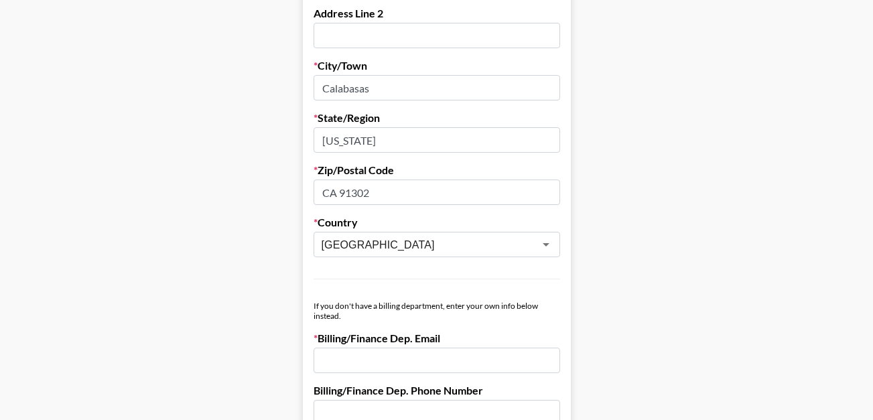
scroll to position [534, 0]
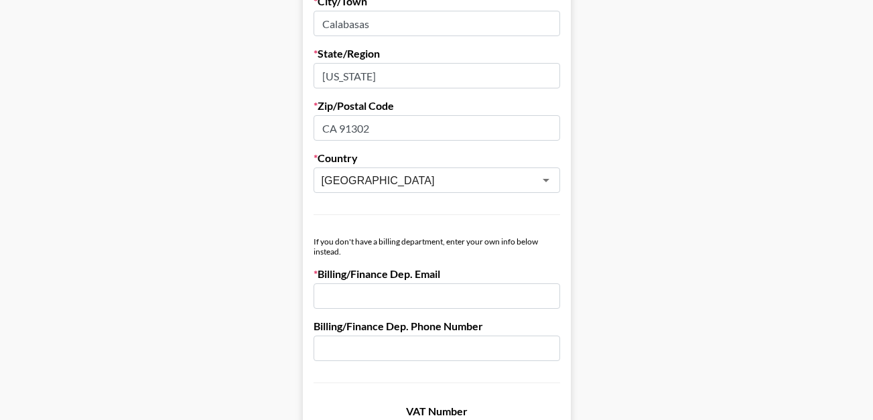
type input "CA 91302"
click at [374, 301] on input "email" at bounding box center [436, 295] width 246 height 25
paste input "[PERSON_NAME][EMAIL_ADDRESS][PERSON_NAME][DOMAIN_NAME]"
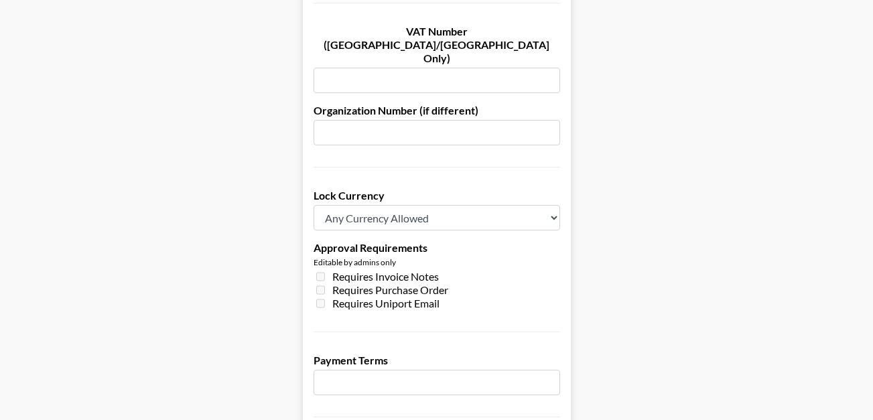
scroll to position [919, 0]
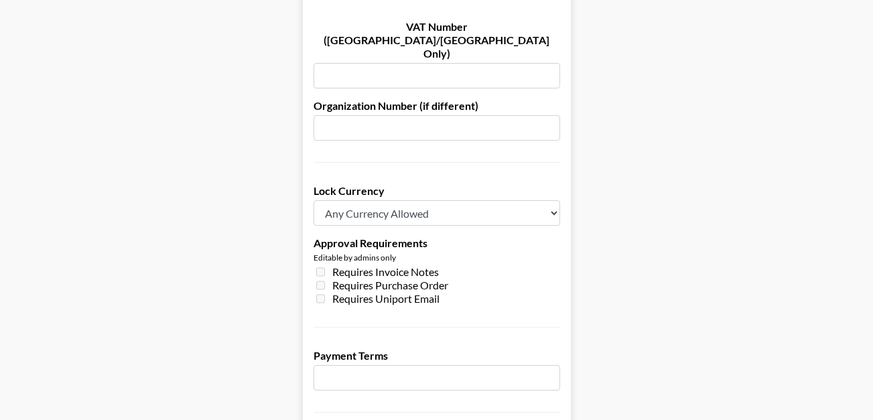
type input "[PERSON_NAME][EMAIL_ADDRESS][PERSON_NAME][DOMAIN_NAME]"
click at [435, 365] on input "number" at bounding box center [436, 377] width 246 height 25
type input "30"
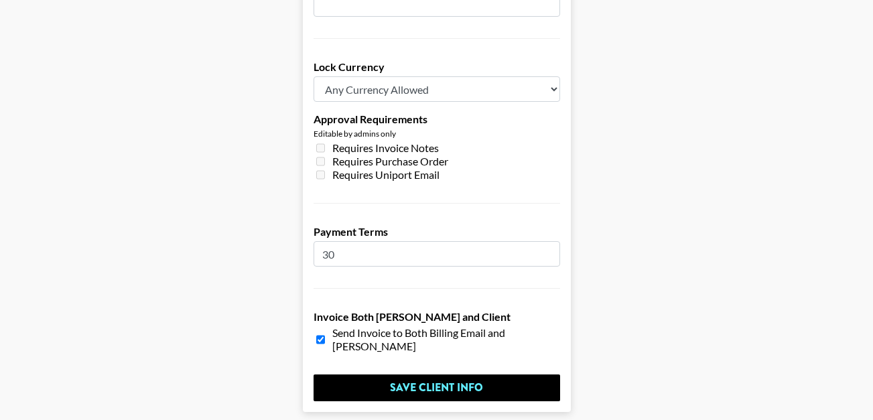
scroll to position [1083, 0]
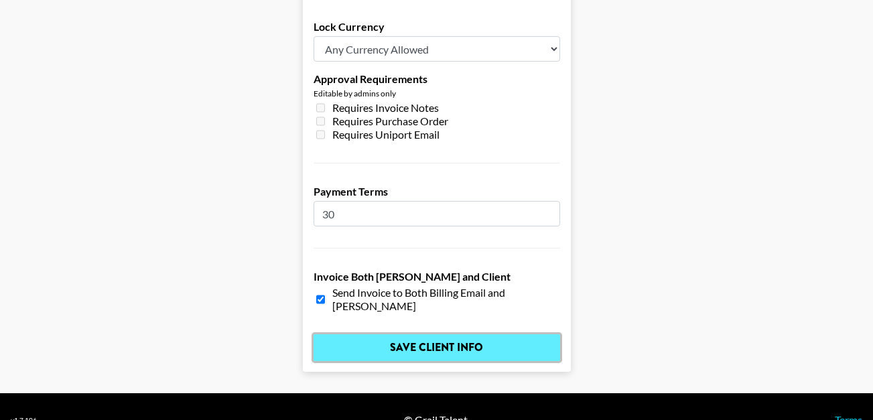
click at [423, 334] on input "Save Client Info" at bounding box center [436, 347] width 246 height 27
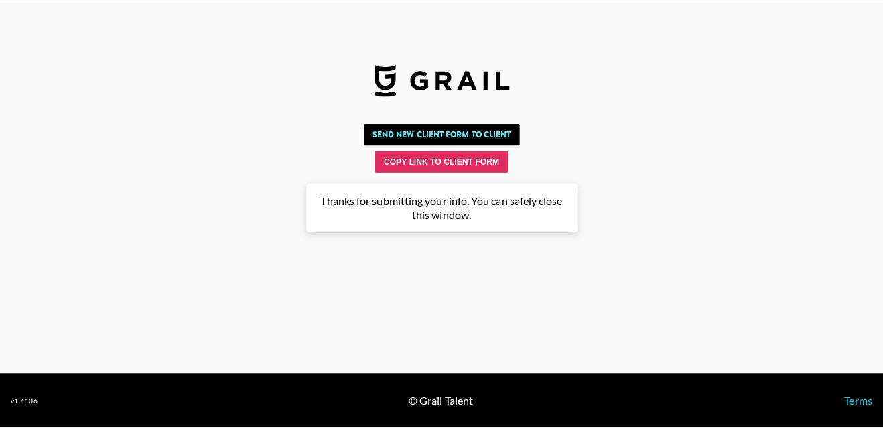
scroll to position [0, 0]
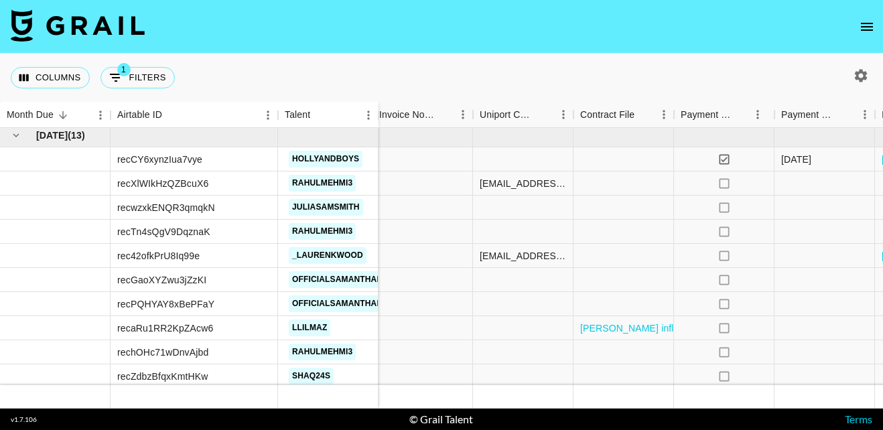
scroll to position [4, 1602]
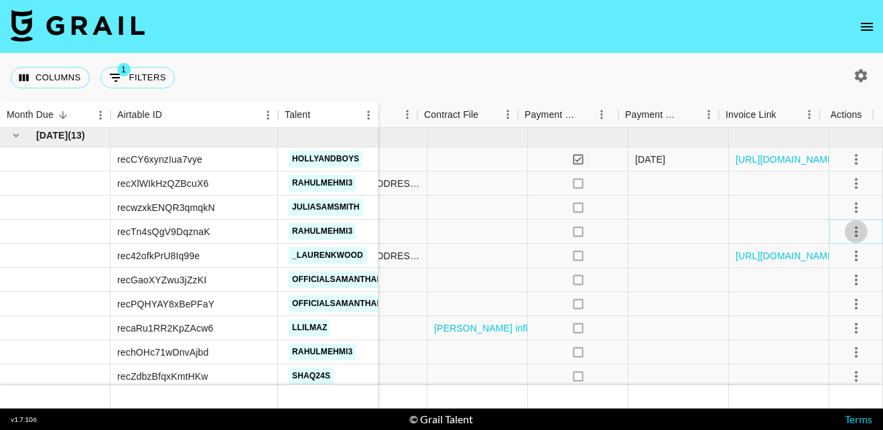
click at [848, 230] on icon "select merge strategy" at bounding box center [856, 232] width 16 height 16
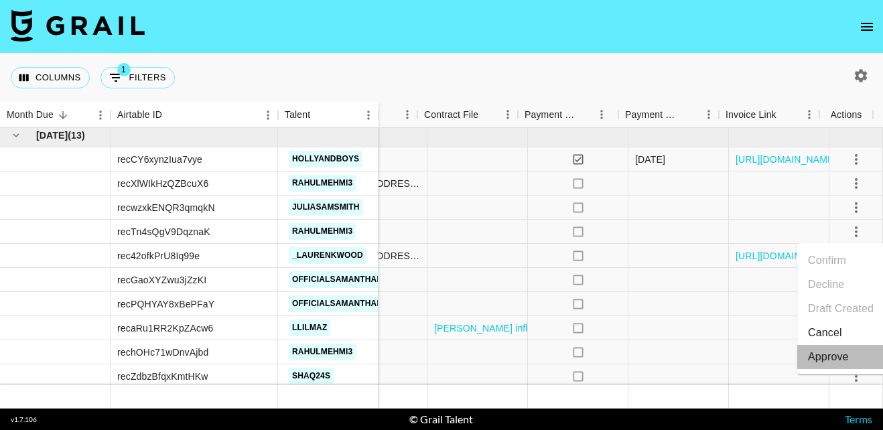
click at [838, 356] on div "Approve" at bounding box center [828, 357] width 41 height 16
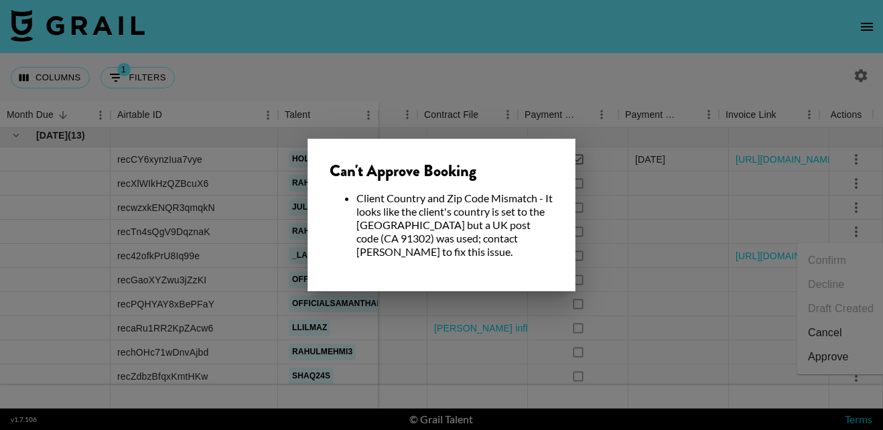
click at [81, 263] on div at bounding box center [441, 215] width 883 height 430
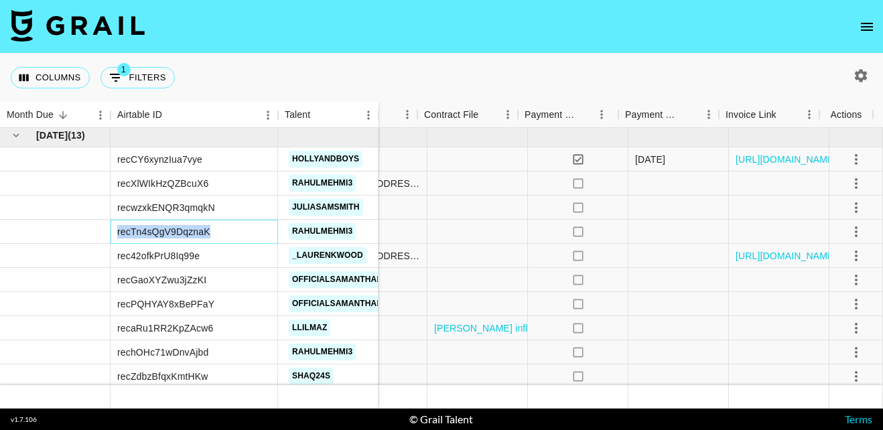
drag, startPoint x: 118, startPoint y: 231, endPoint x: 215, endPoint y: 228, distance: 97.1
click at [215, 228] on div "recTn4sQgV9DqznaK" at bounding box center [193, 232] width 167 height 24
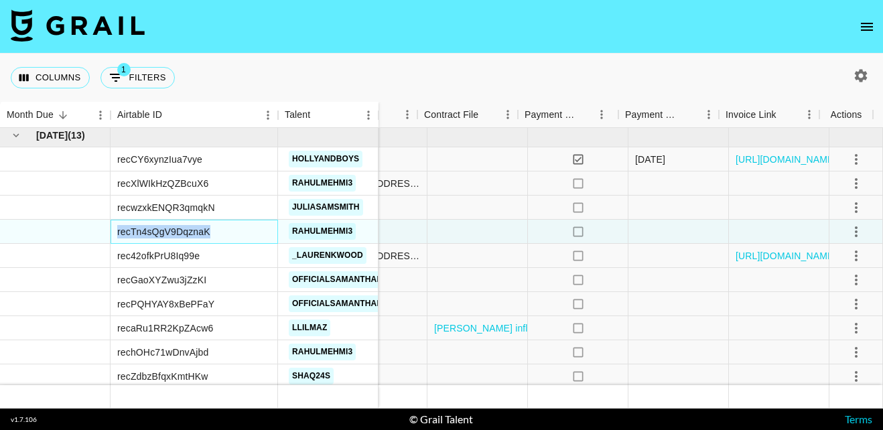
copy div "recTn4sQgV9DqznaK"
